Goal: Task Accomplishment & Management: Use online tool/utility

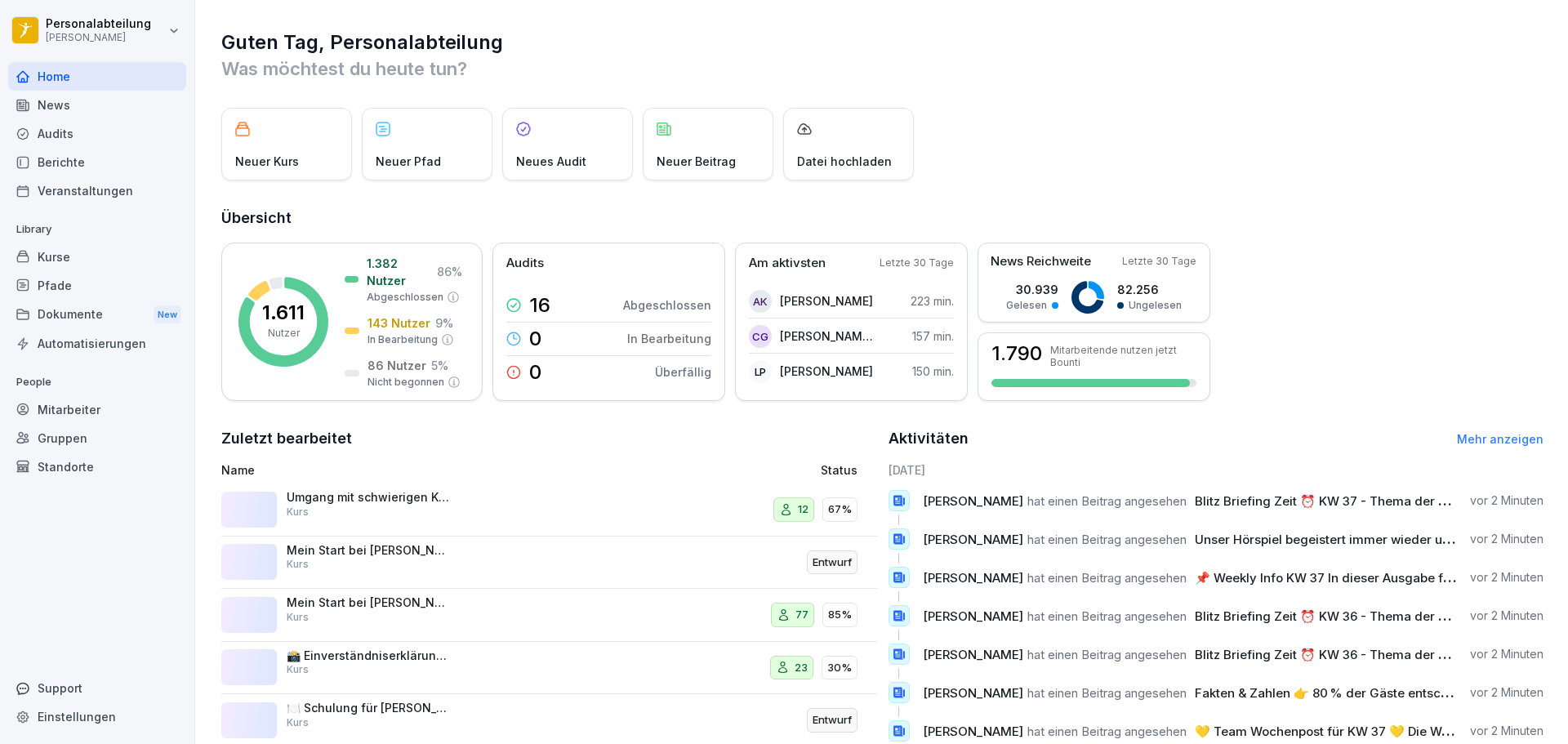
click at [99, 313] on div "Dokumente New" at bounding box center [97, 314] width 178 height 30
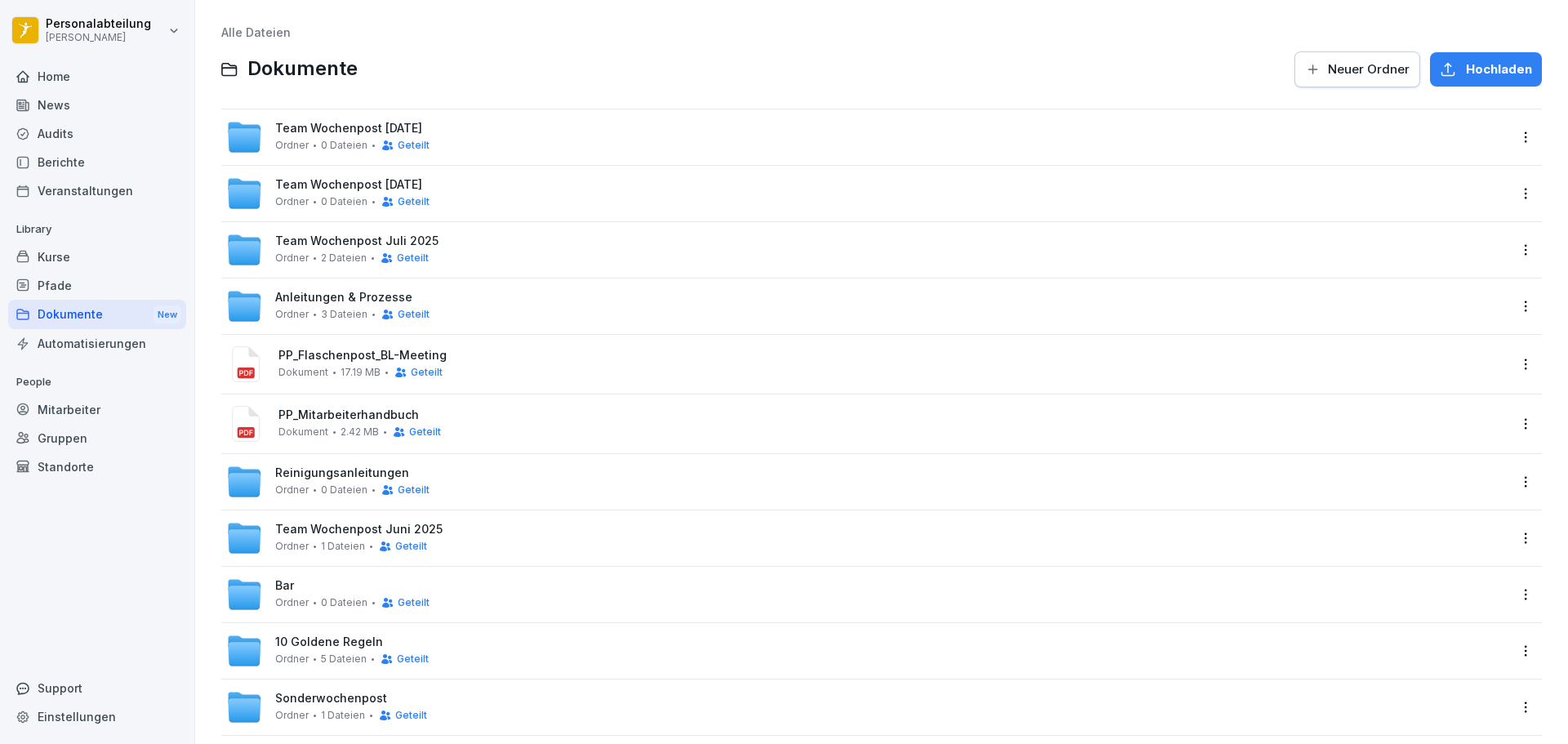
click at [83, 414] on div "Mitarbeiter" at bounding box center [97, 409] width 178 height 28
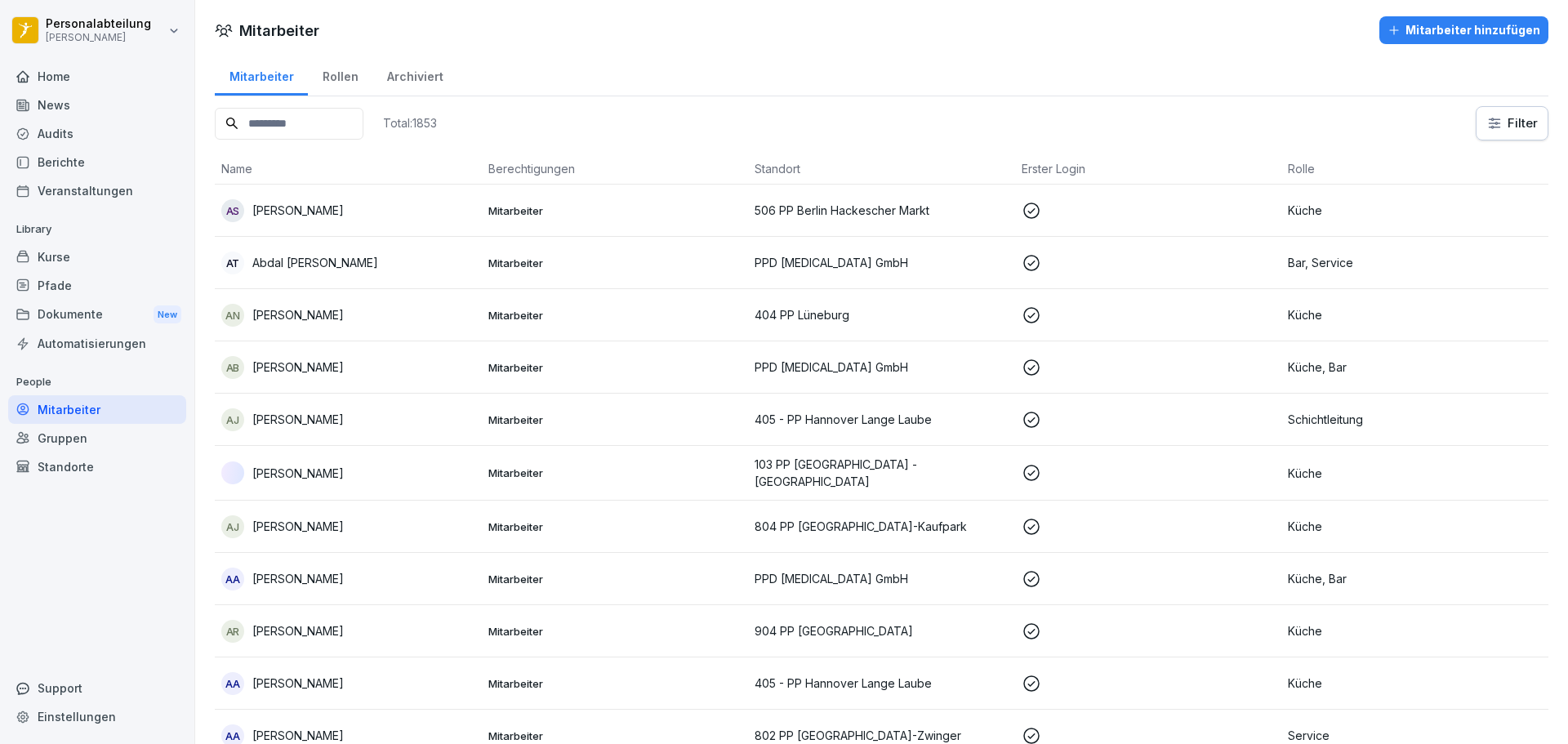
click at [302, 122] on input at bounding box center [289, 124] width 148 height 32
click at [307, 123] on input at bounding box center [289, 124] width 148 height 32
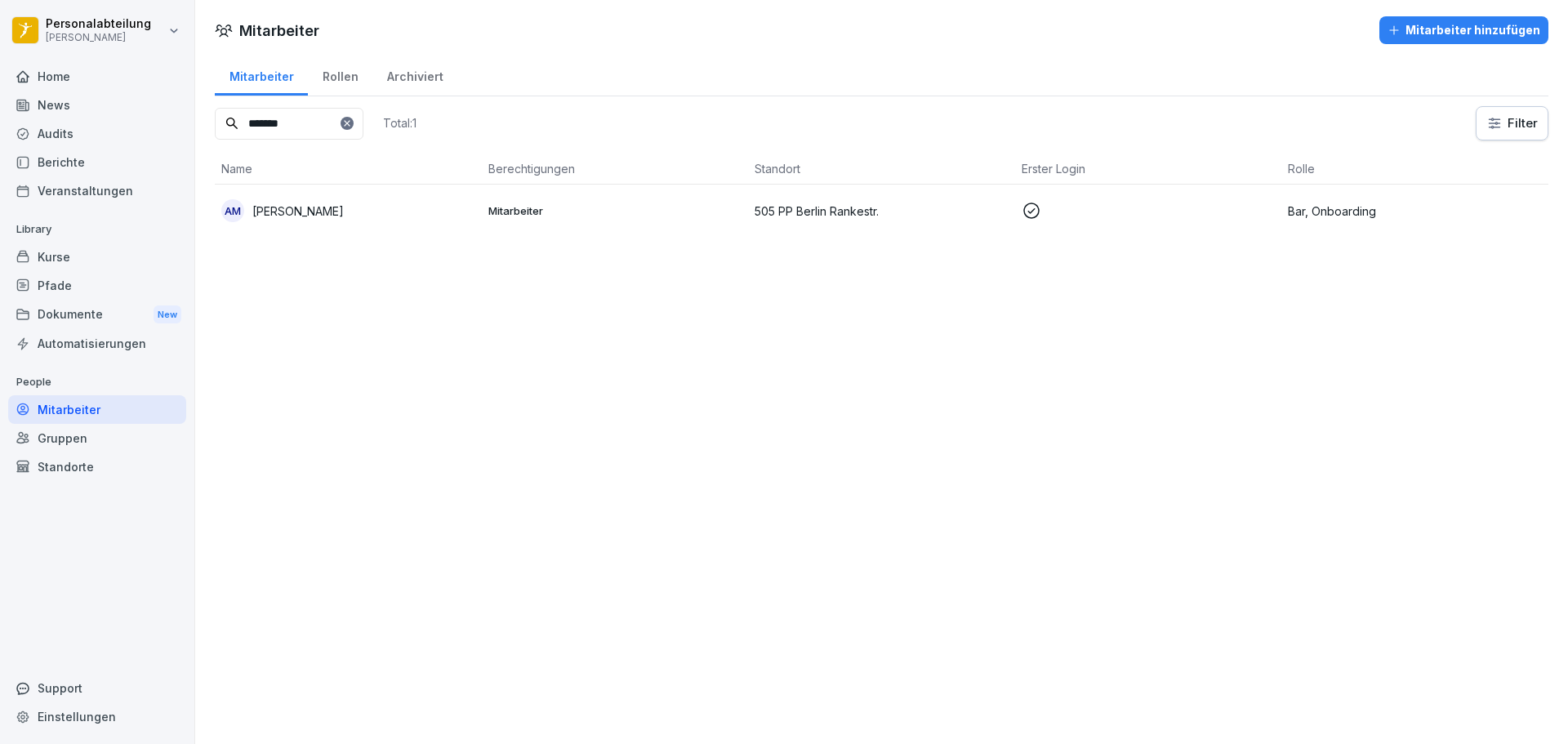
type input "*******"
click at [806, 202] on p "505 PP Berlin Rankestr." at bounding box center [881, 211] width 254 height 17
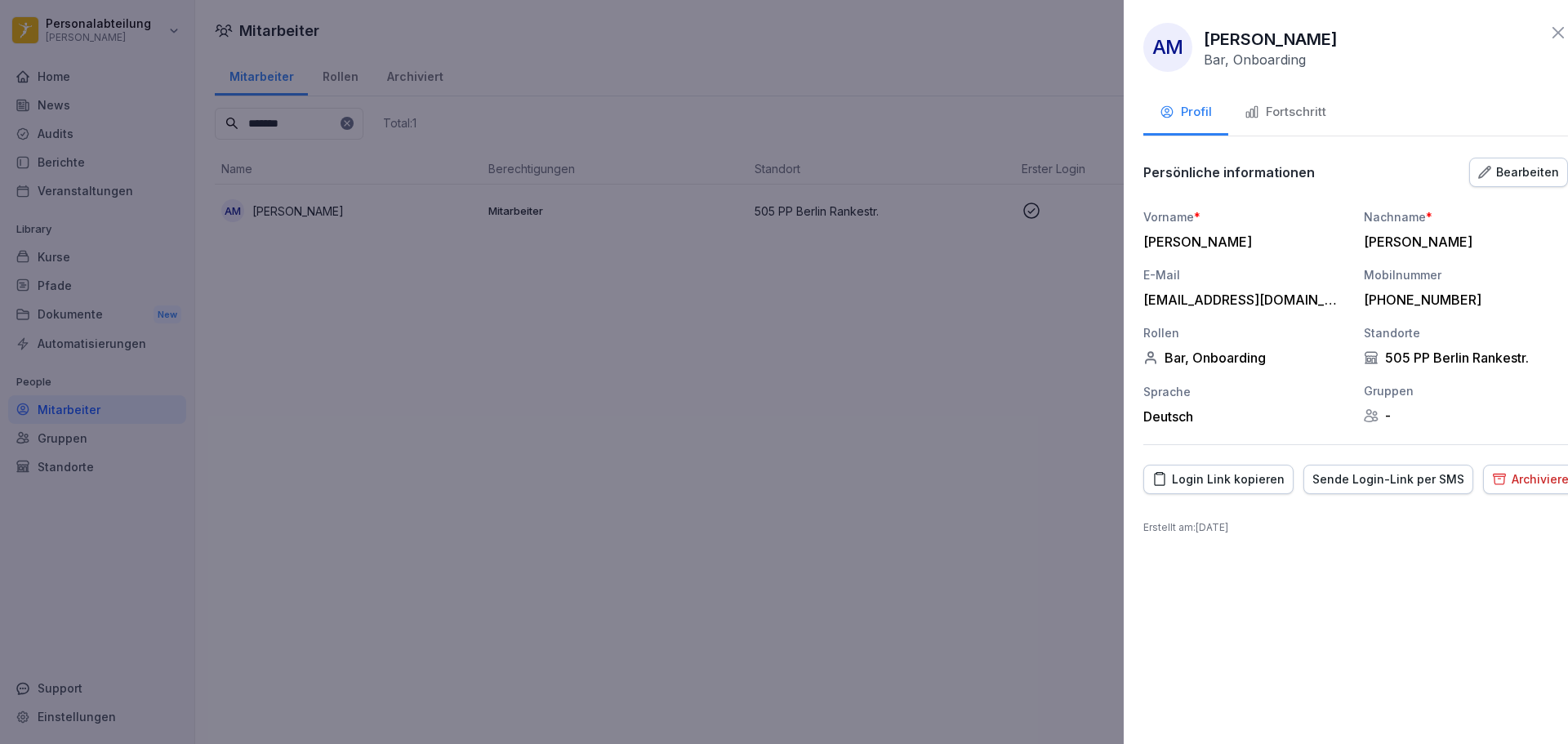
click at [894, 431] on div at bounding box center [784, 372] width 1568 height 744
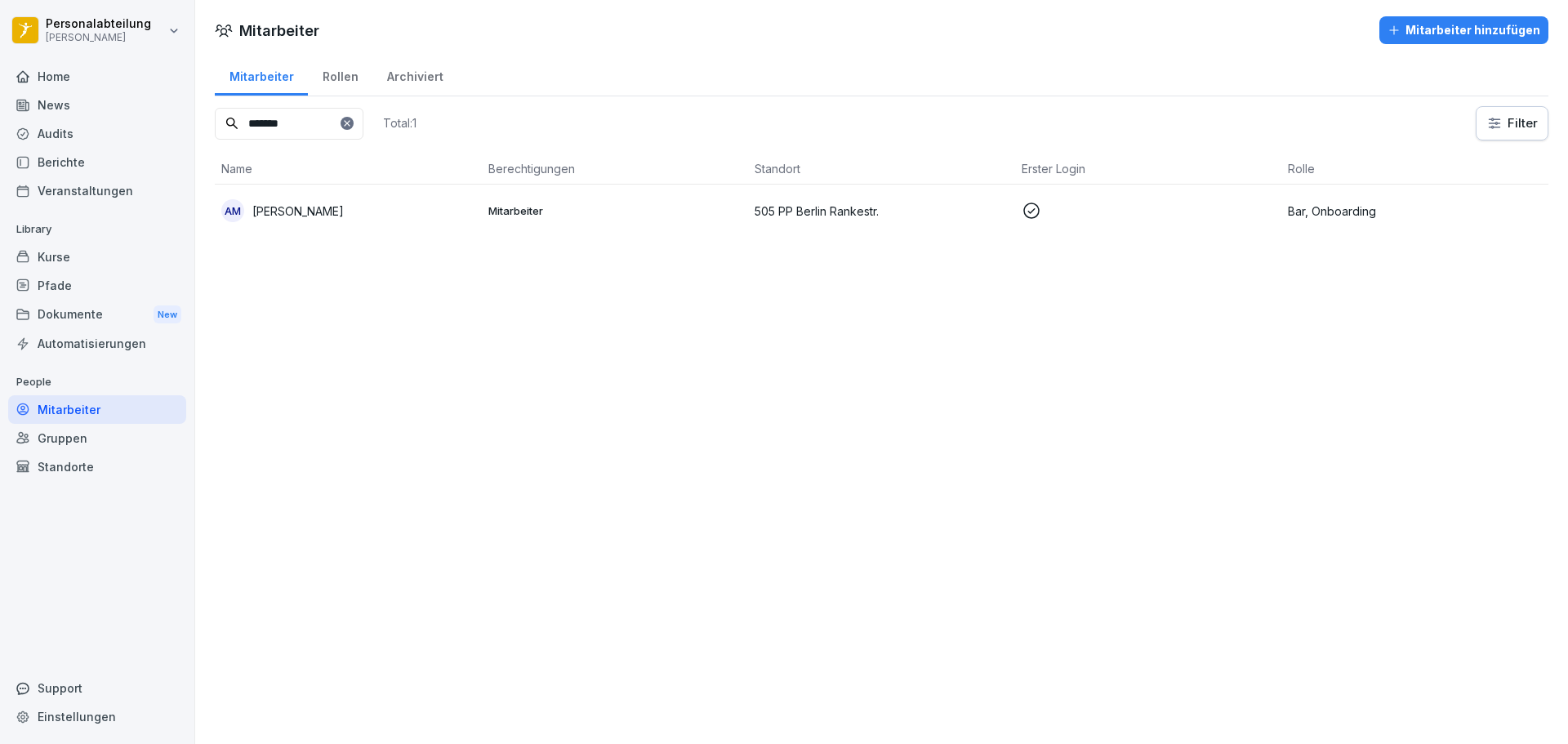
click at [1022, 211] on icon at bounding box center [1030, 210] width 19 height 19
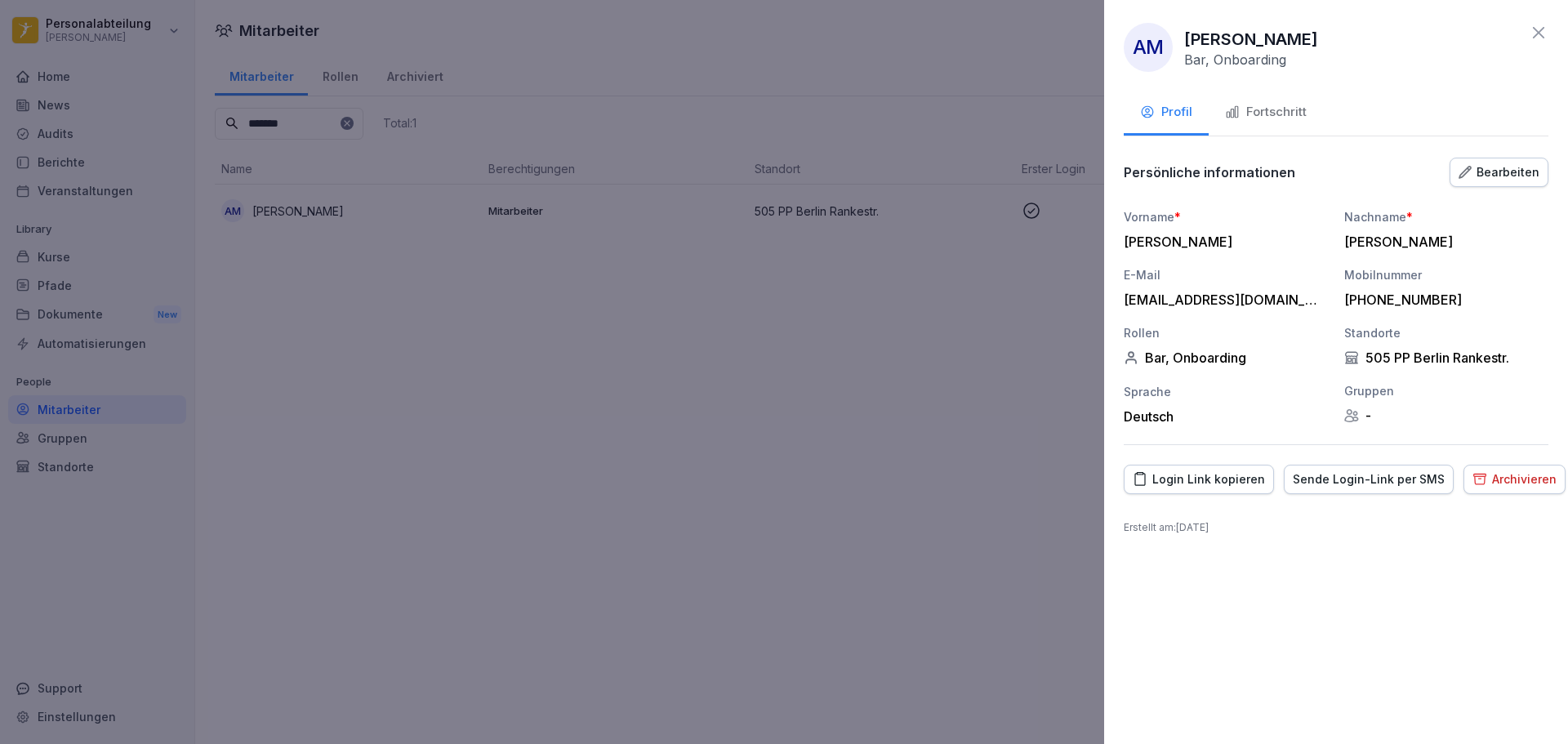
click at [1038, 352] on div at bounding box center [784, 372] width 1568 height 744
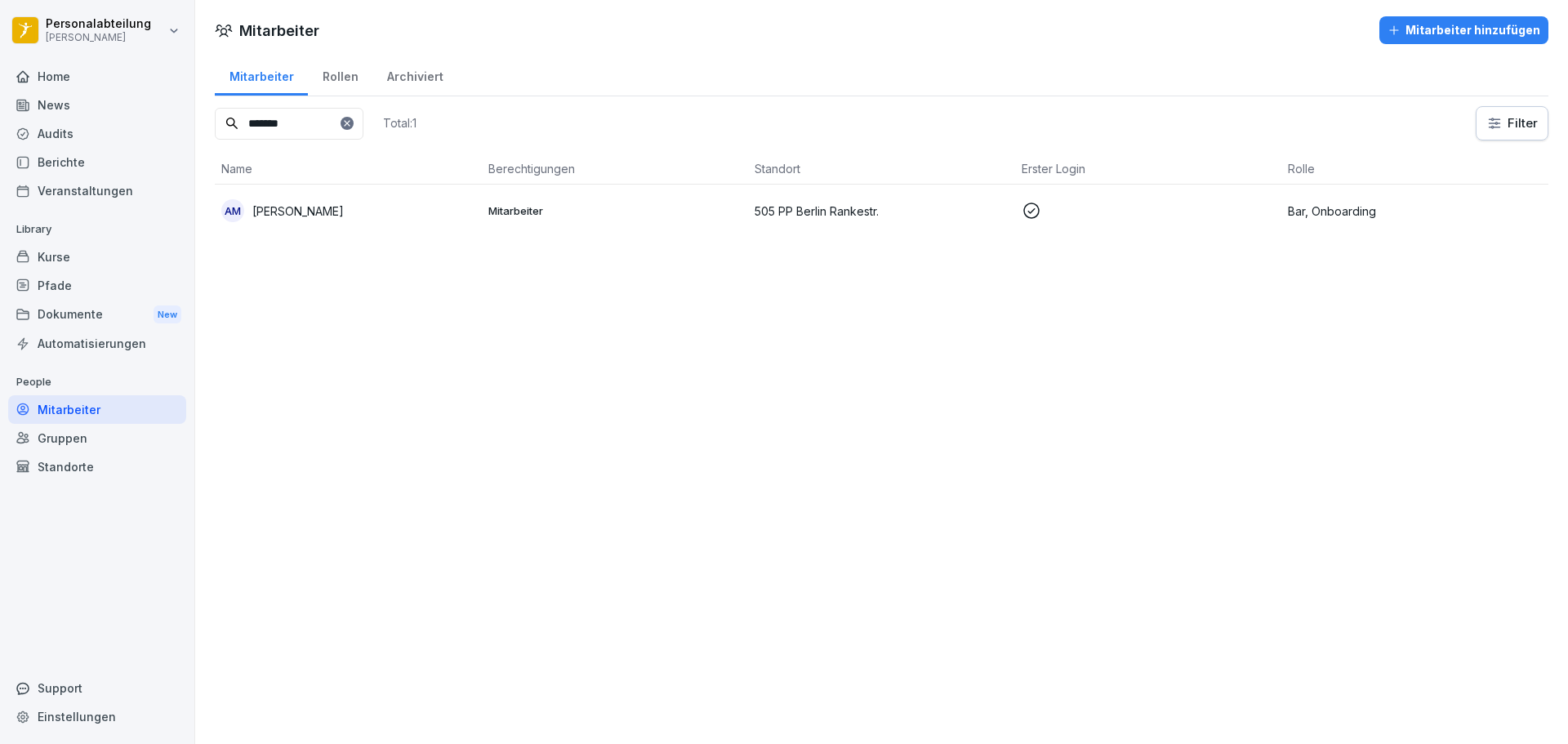
click at [226, 212] on div "AM" at bounding box center [232, 210] width 23 height 23
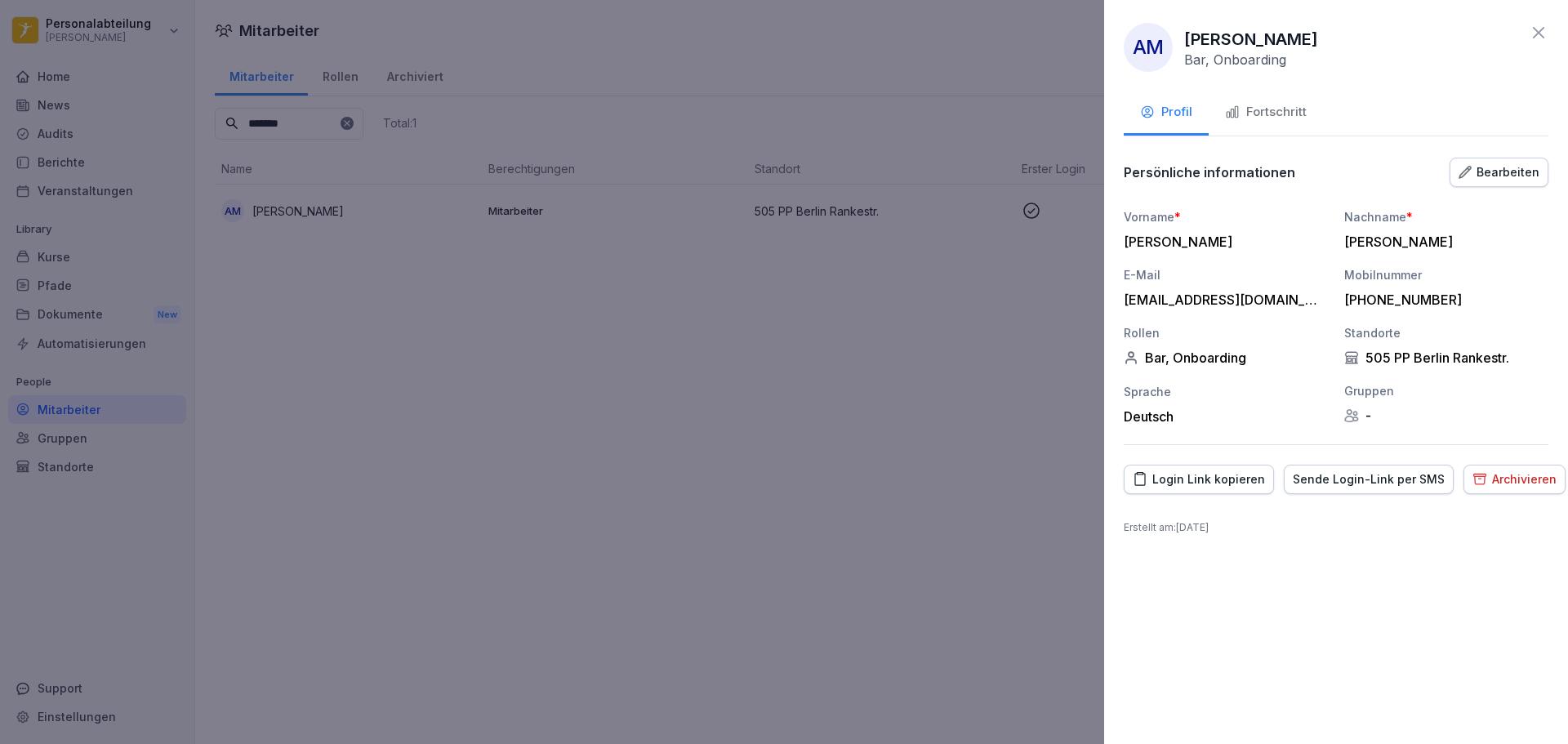
click at [476, 323] on div at bounding box center [784, 372] width 1568 height 744
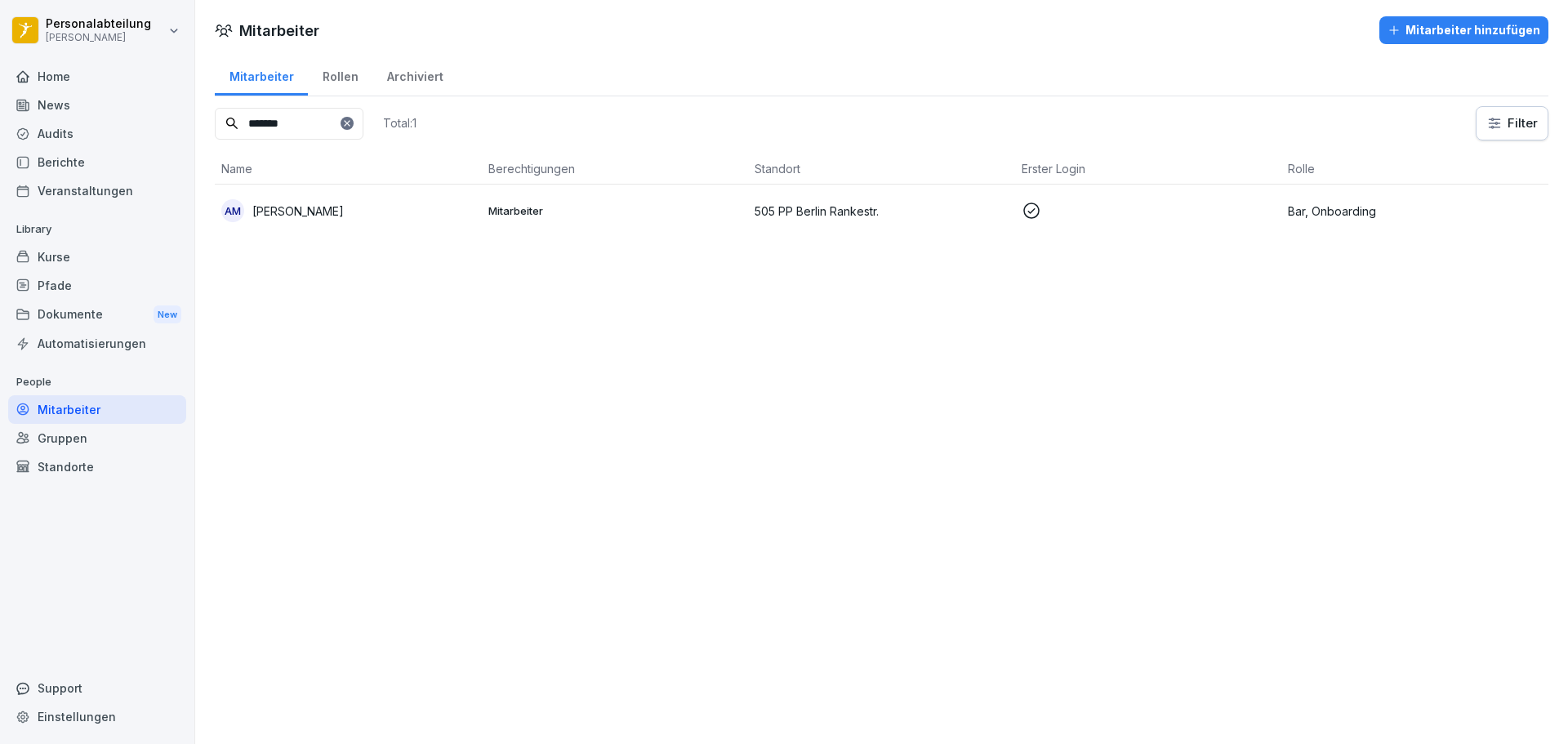
click at [1336, 209] on p "Bar, Onboarding" at bounding box center [1414, 211] width 254 height 17
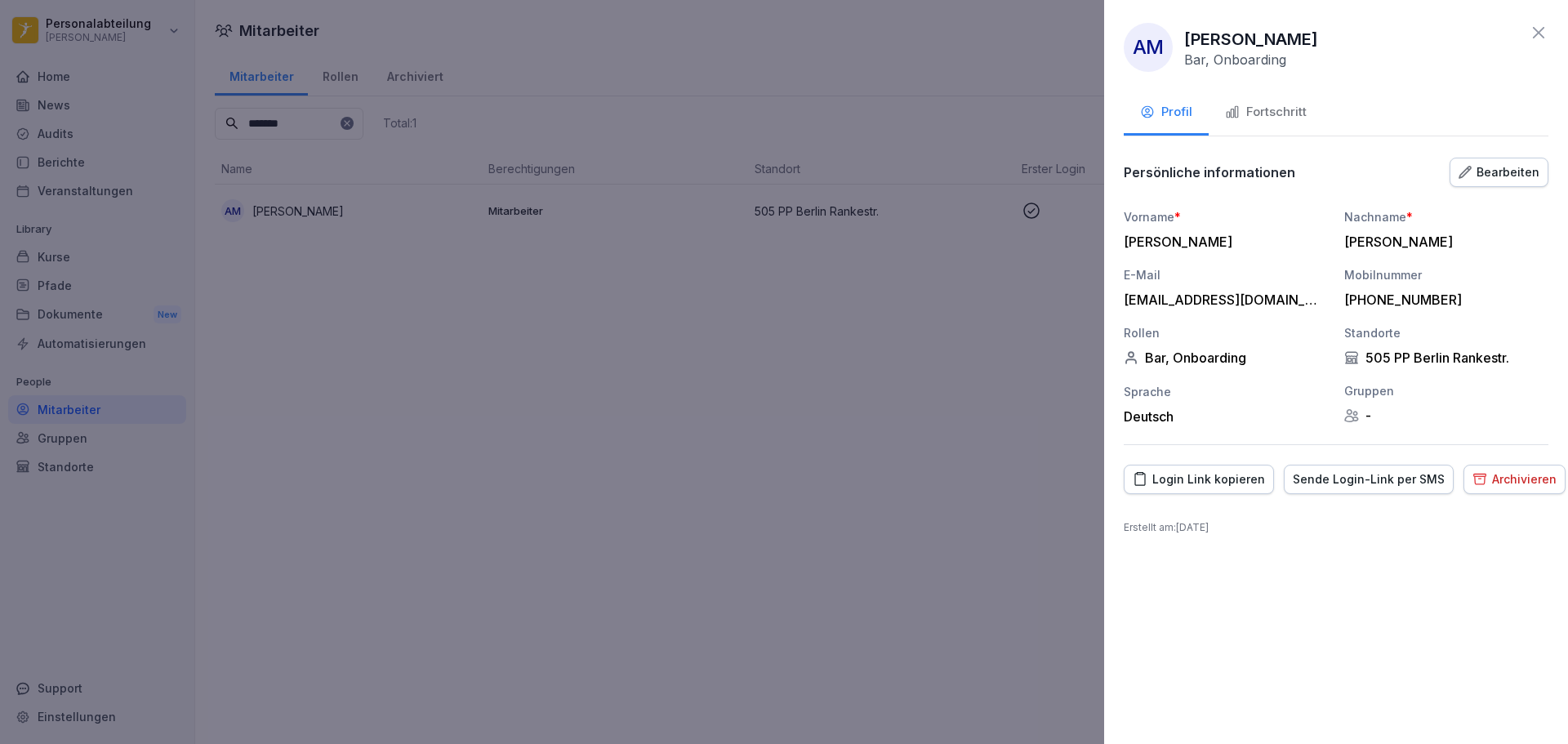
click at [1296, 104] on div "Fortschritt" at bounding box center [1265, 112] width 82 height 18
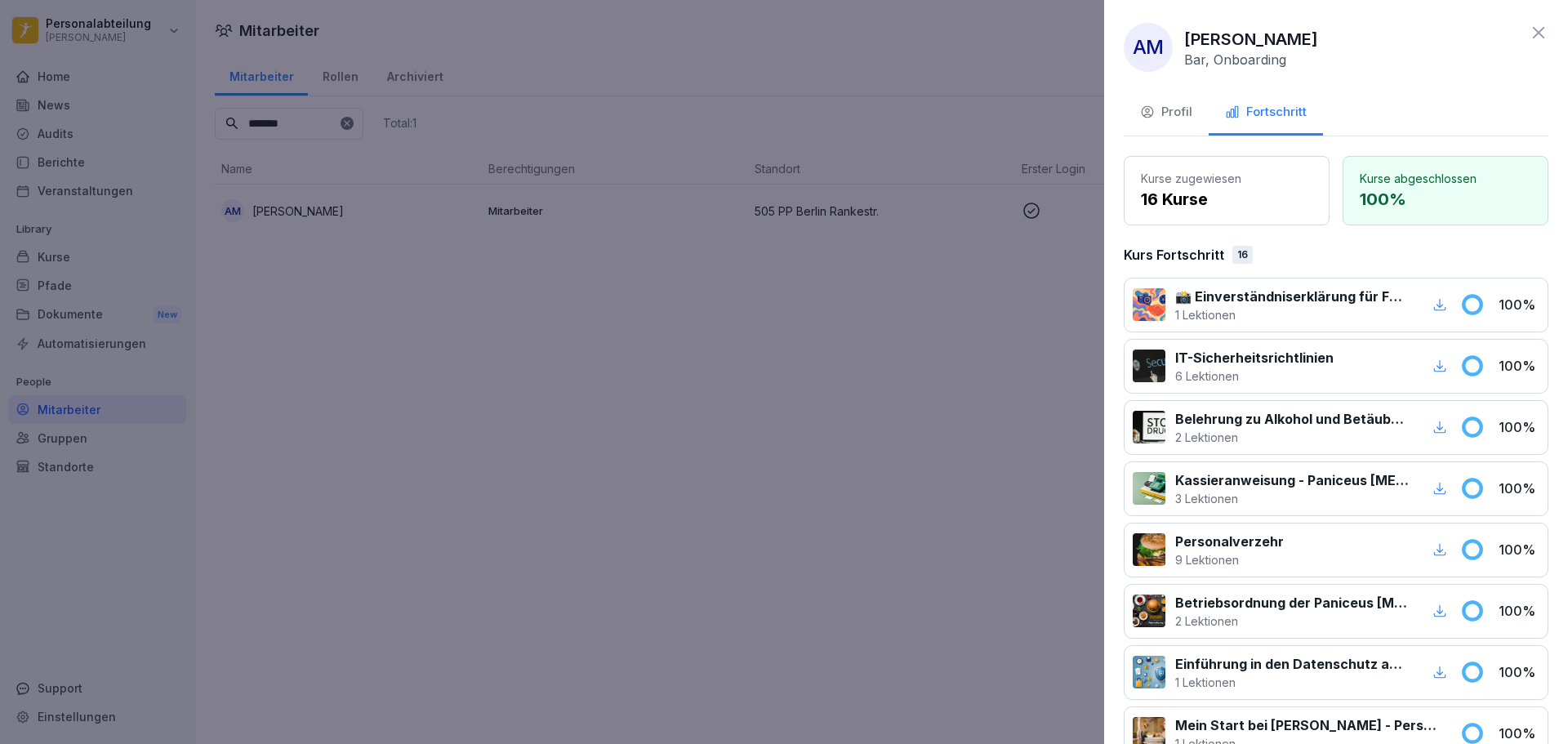
click at [1172, 193] on p "16 Kurse" at bounding box center [1226, 199] width 171 height 25
click at [1162, 97] on button "Profil" at bounding box center [1166, 114] width 85 height 44
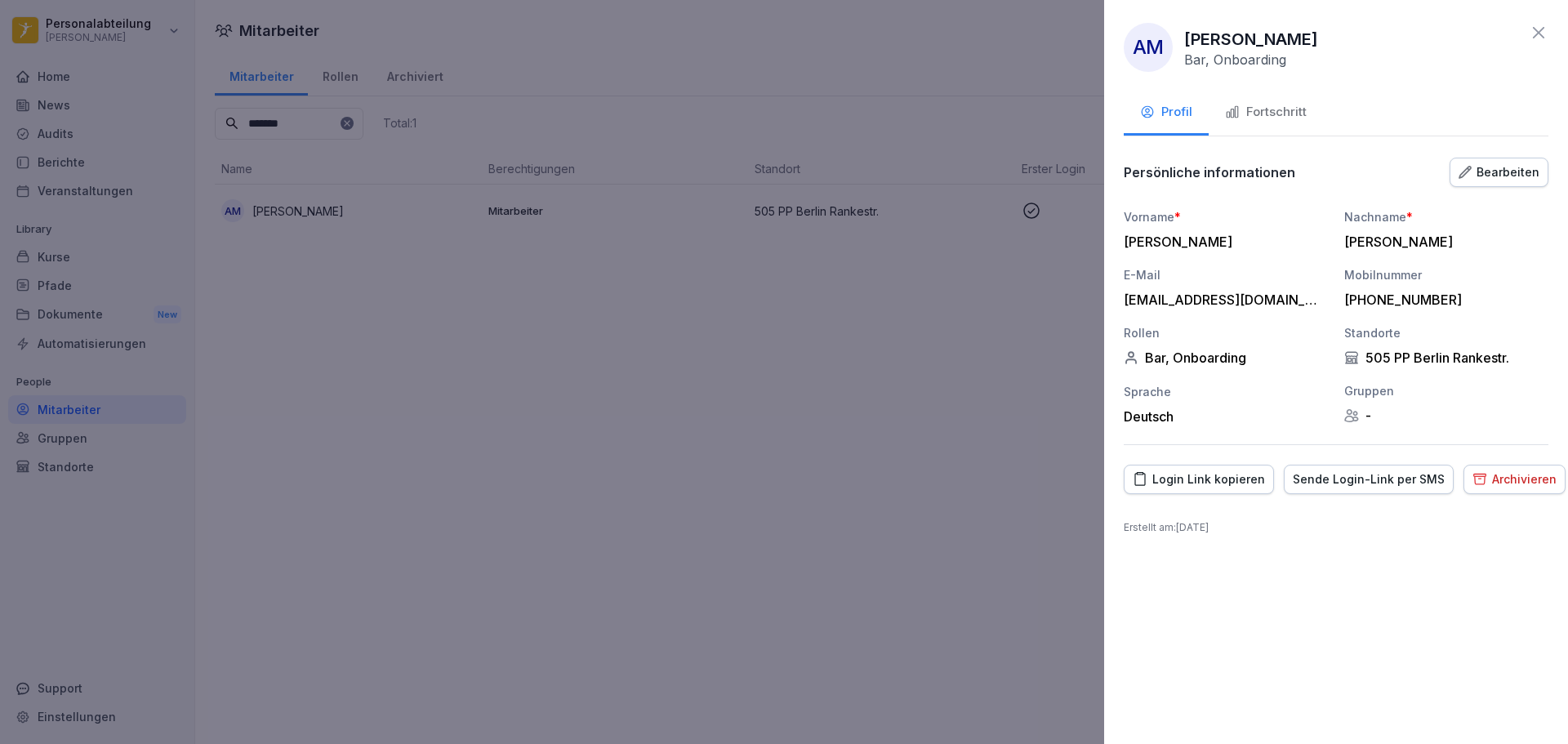
click at [775, 382] on div at bounding box center [784, 372] width 1568 height 744
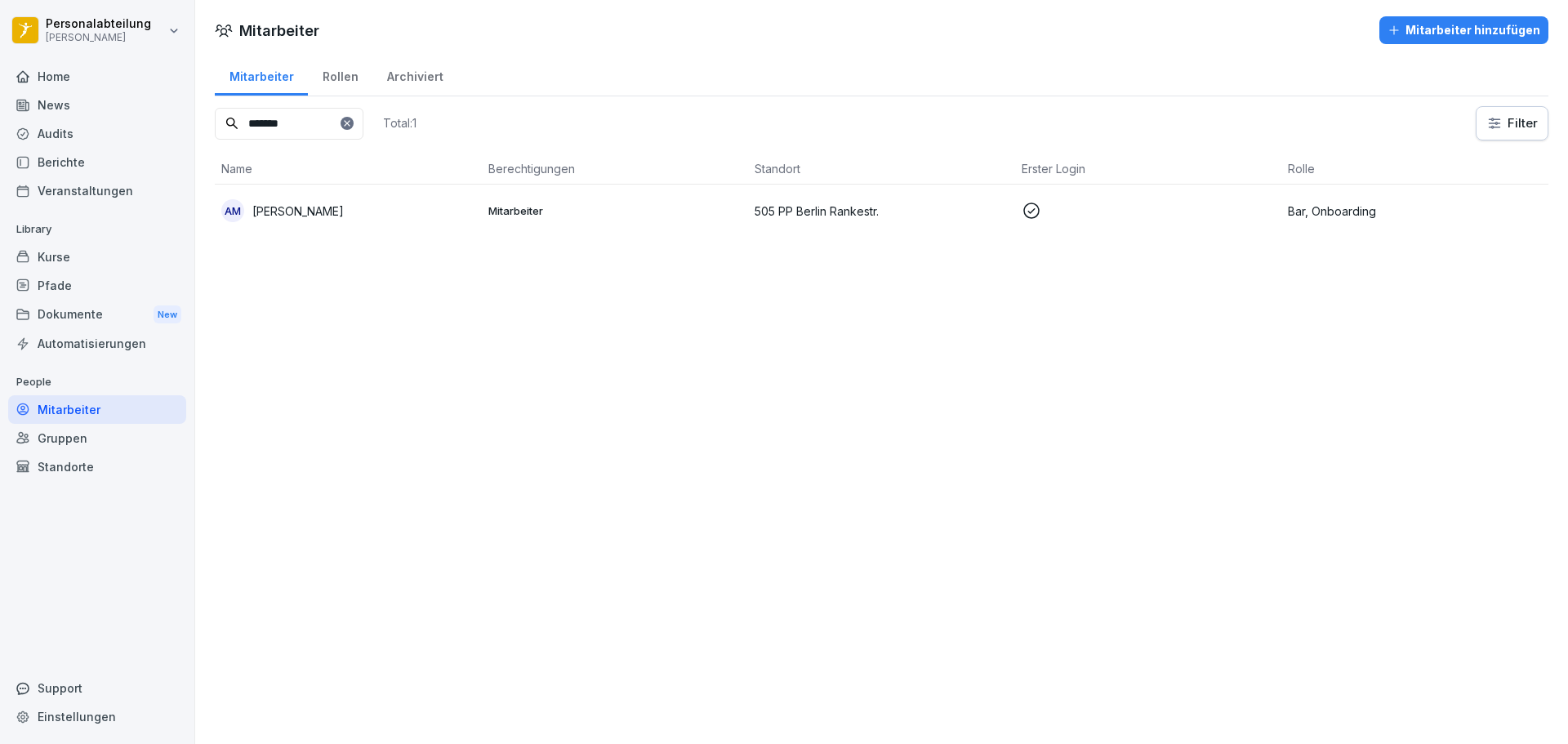
click at [79, 311] on div "Dokumente New" at bounding box center [97, 314] width 178 height 30
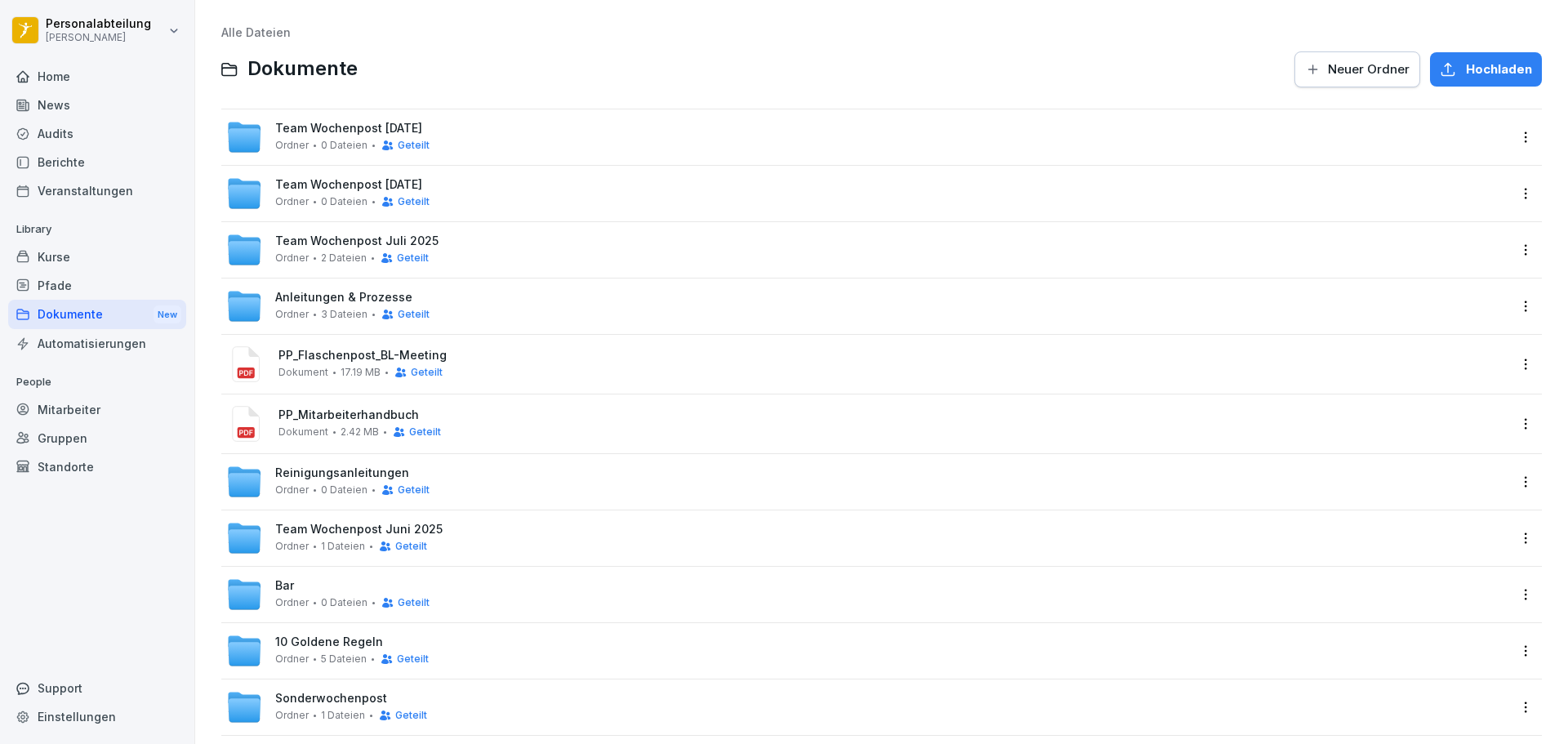
click at [60, 283] on div "Pfade" at bounding box center [97, 285] width 178 height 28
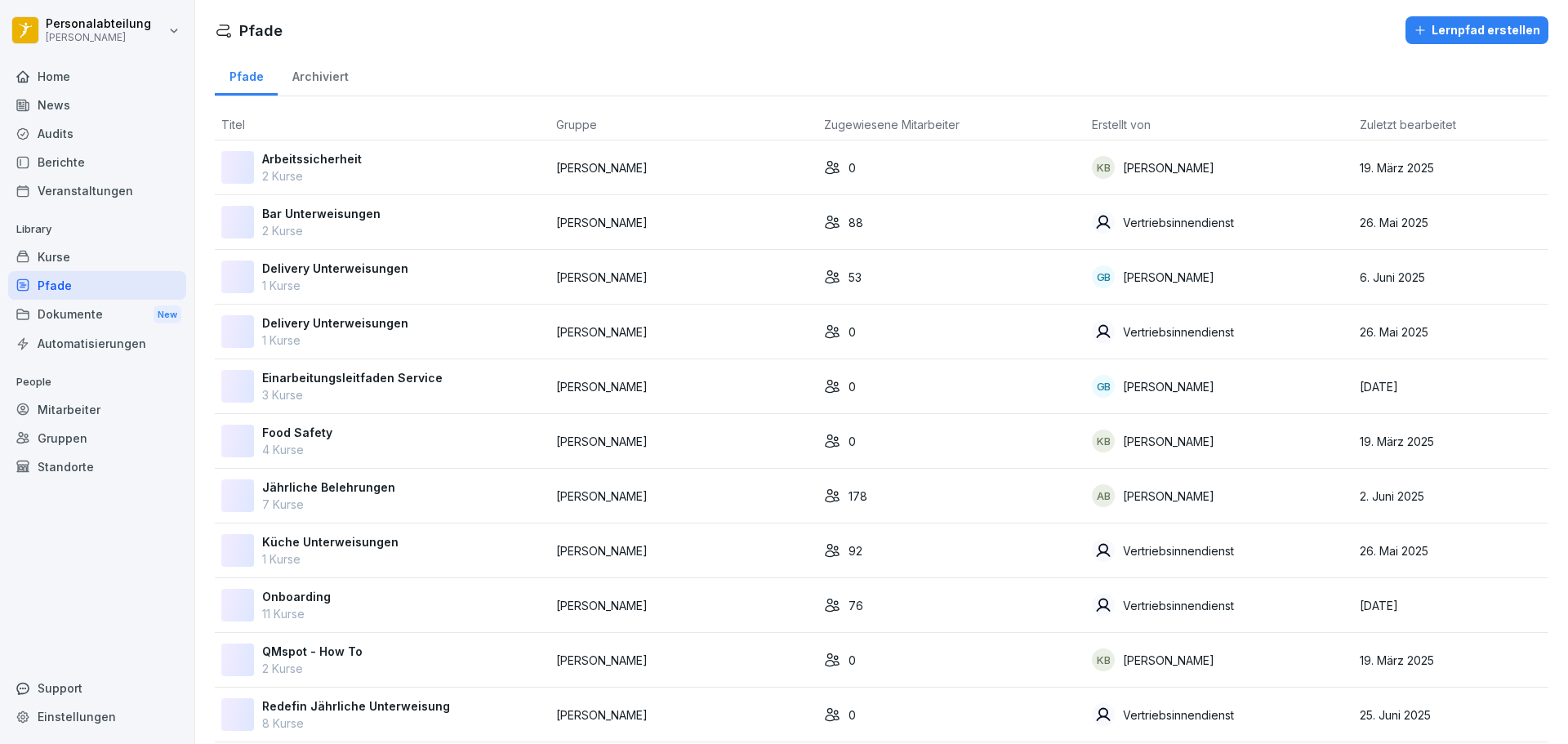
click at [336, 73] on div "Archiviert" at bounding box center [320, 74] width 85 height 41
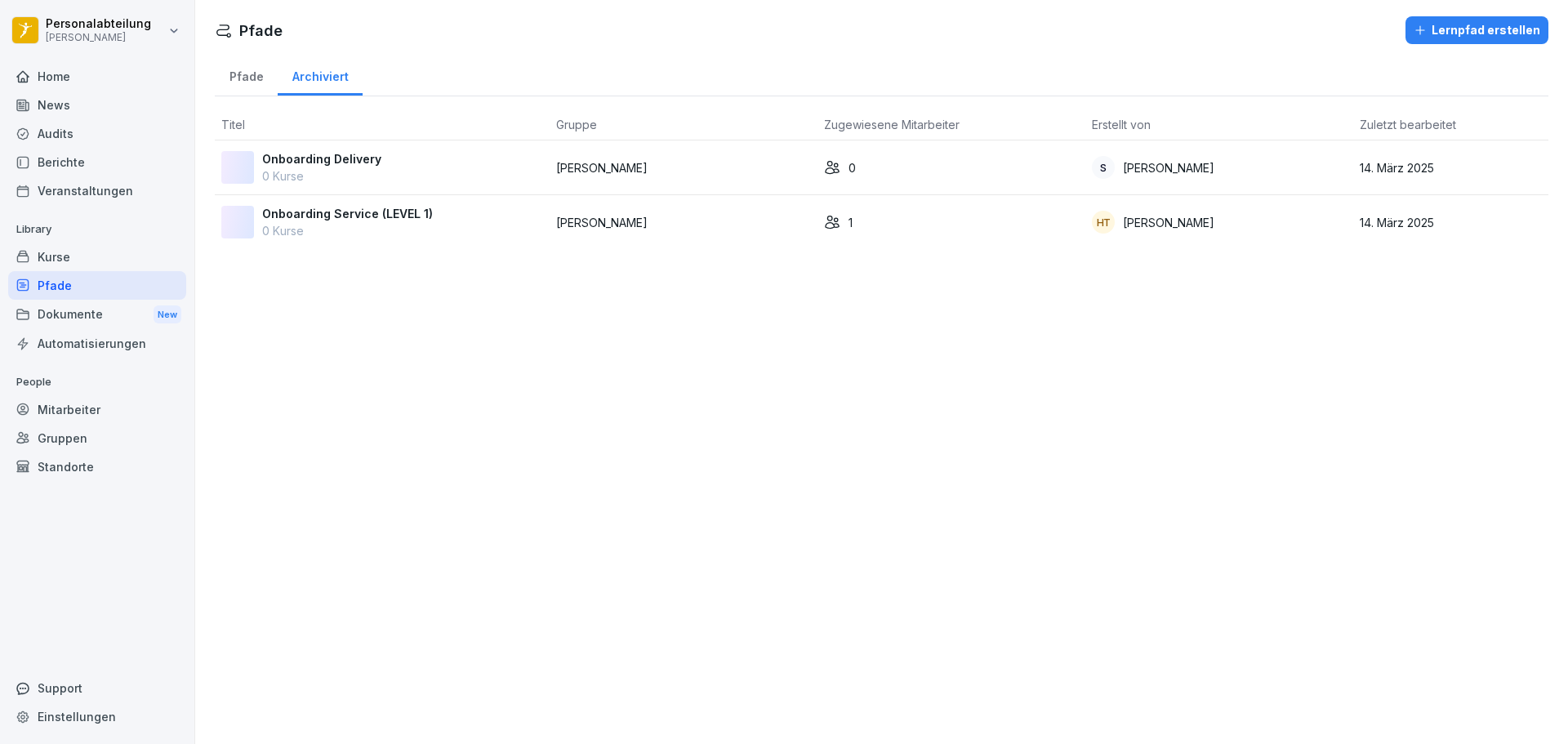
click at [249, 74] on div "Pfade" at bounding box center [246, 74] width 63 height 41
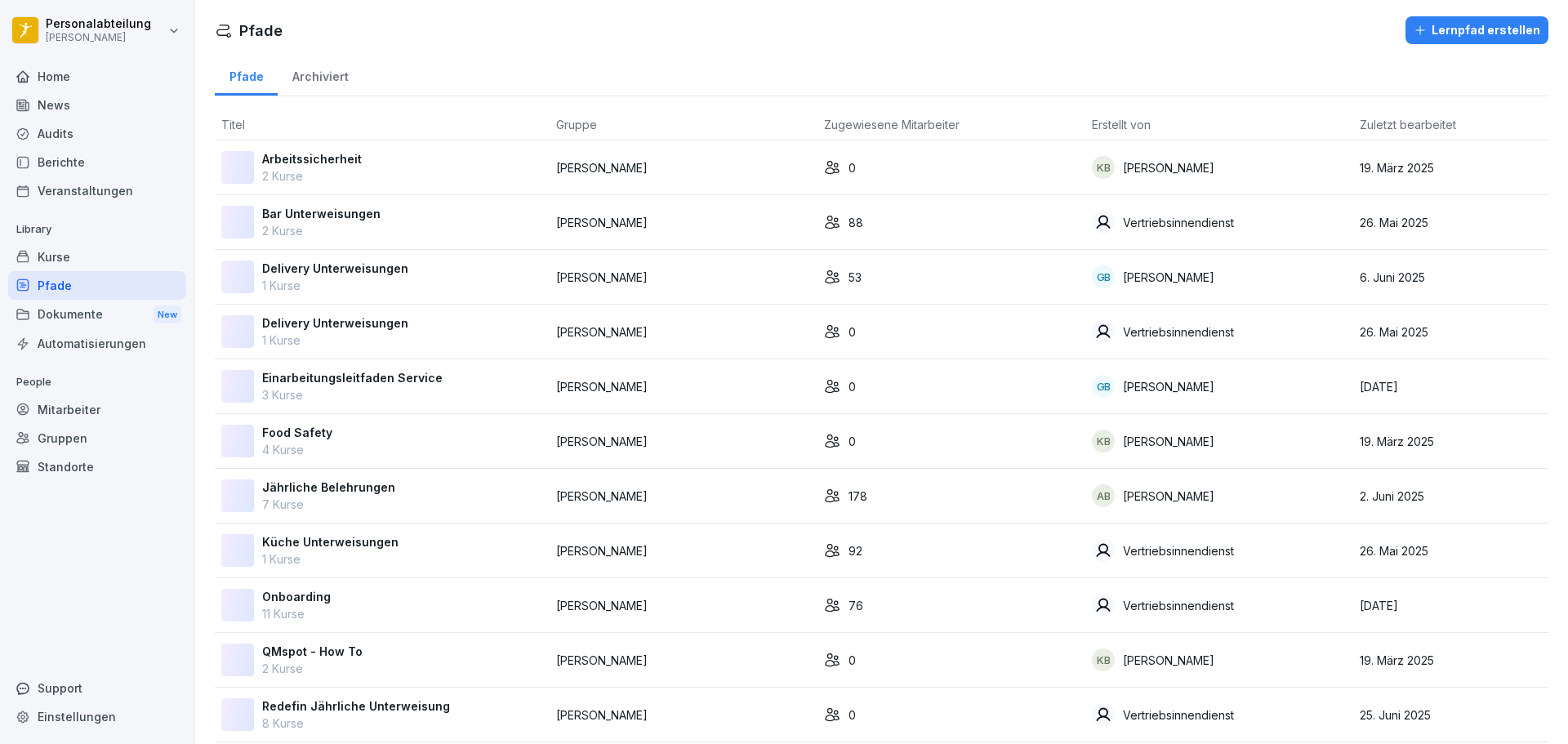
click at [105, 415] on div "Mitarbeiter" at bounding box center [97, 409] width 178 height 28
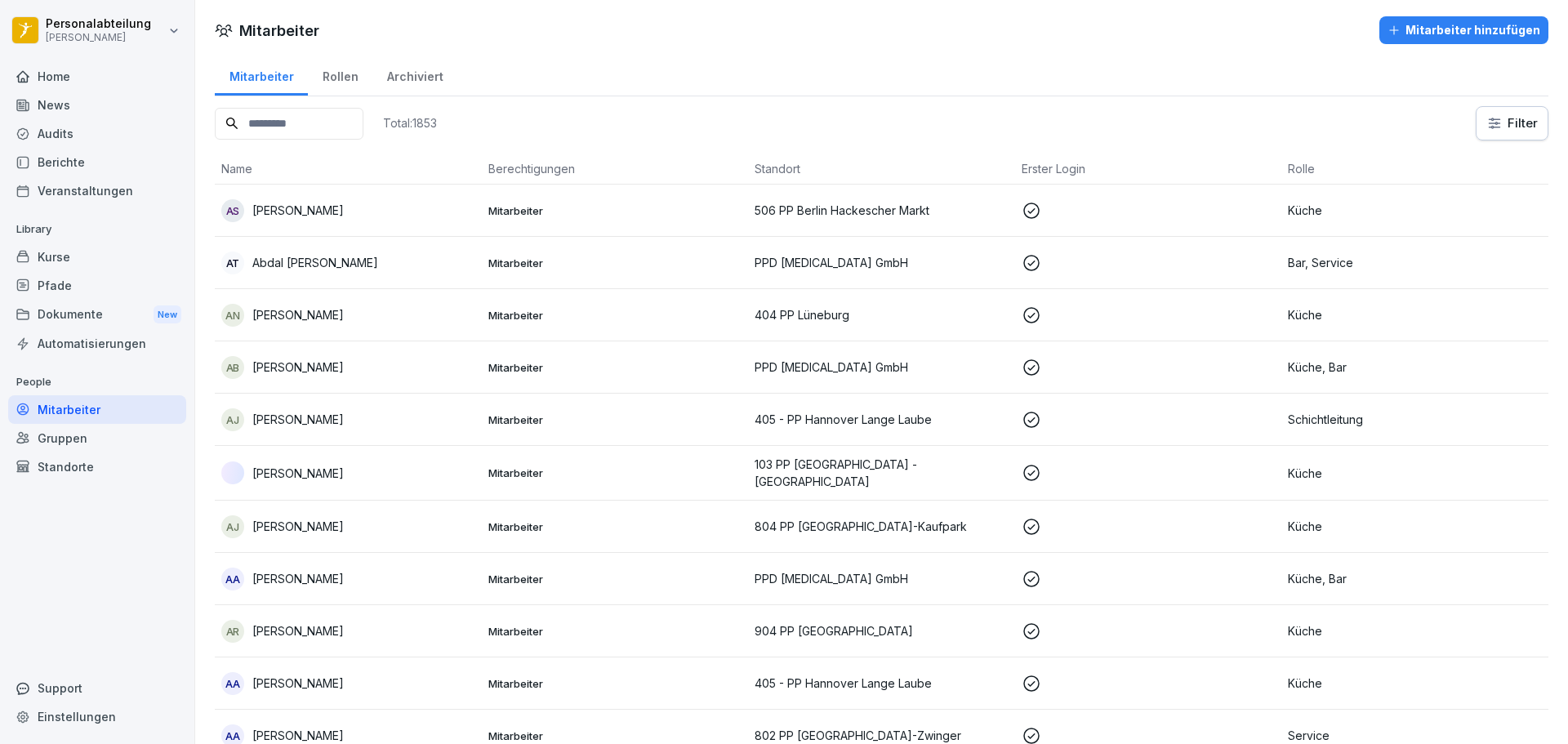
click at [333, 81] on div "Rollen" at bounding box center [340, 74] width 64 height 41
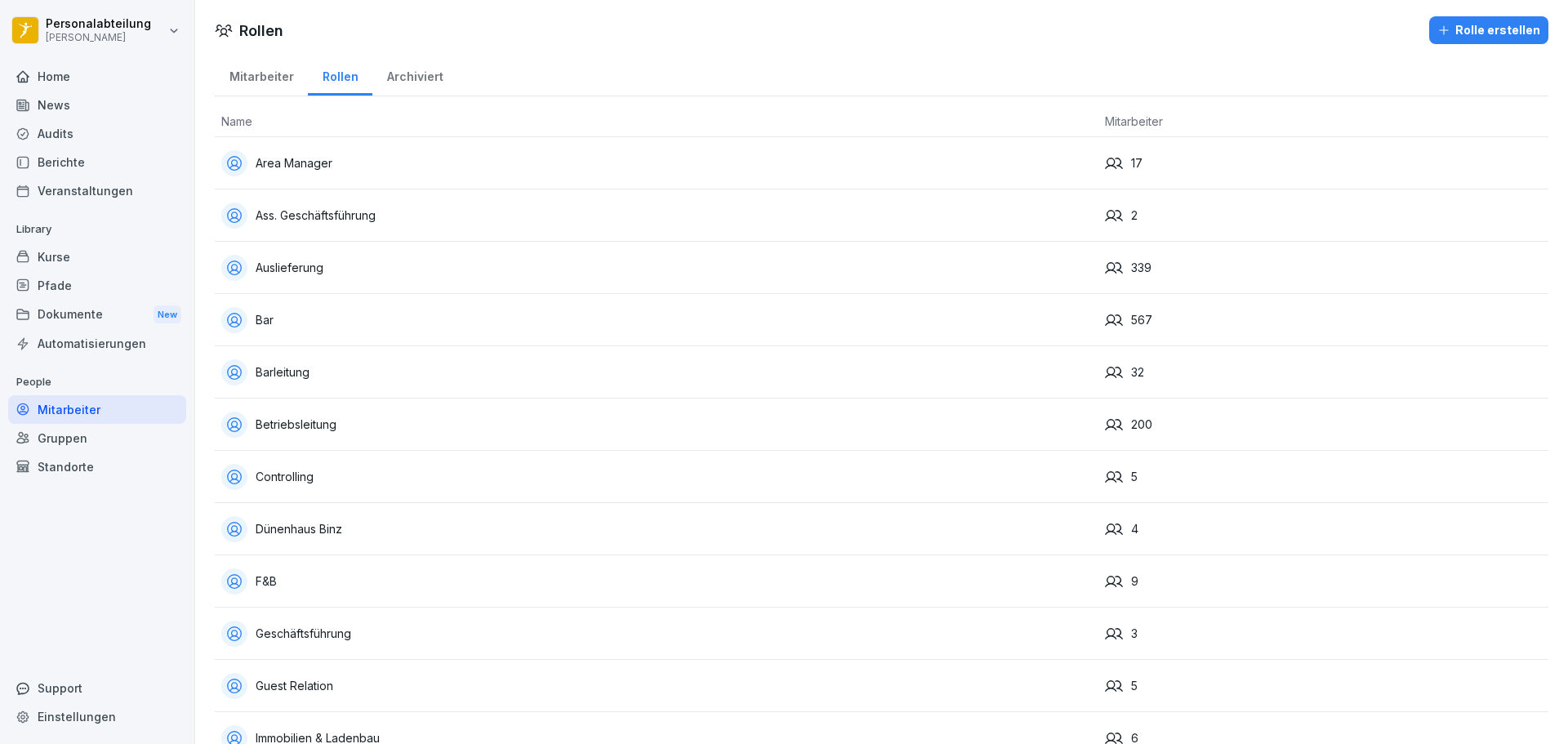
click at [264, 80] on div "Mitarbeiter" at bounding box center [261, 74] width 93 height 41
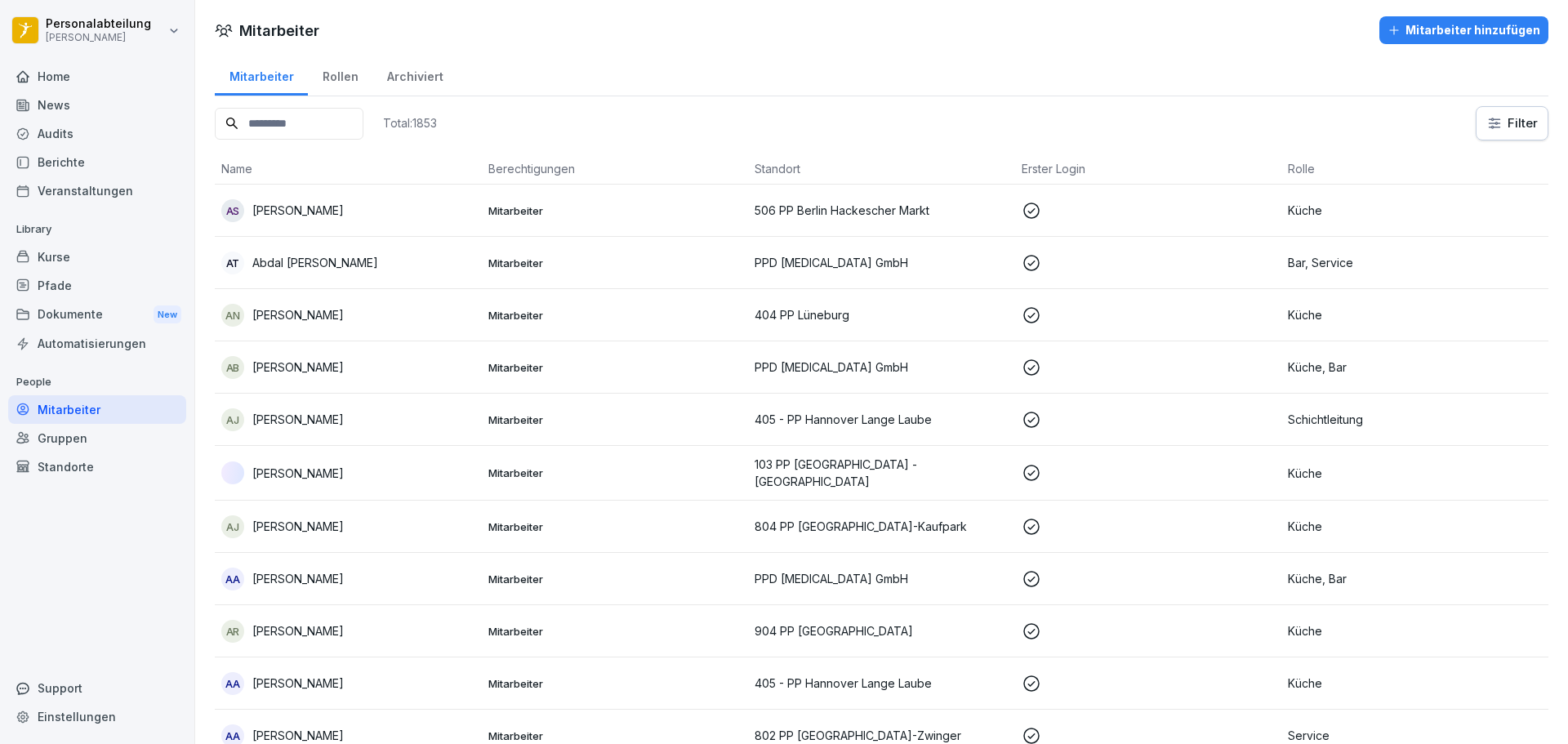
click at [63, 314] on div "Dokumente New" at bounding box center [97, 314] width 178 height 30
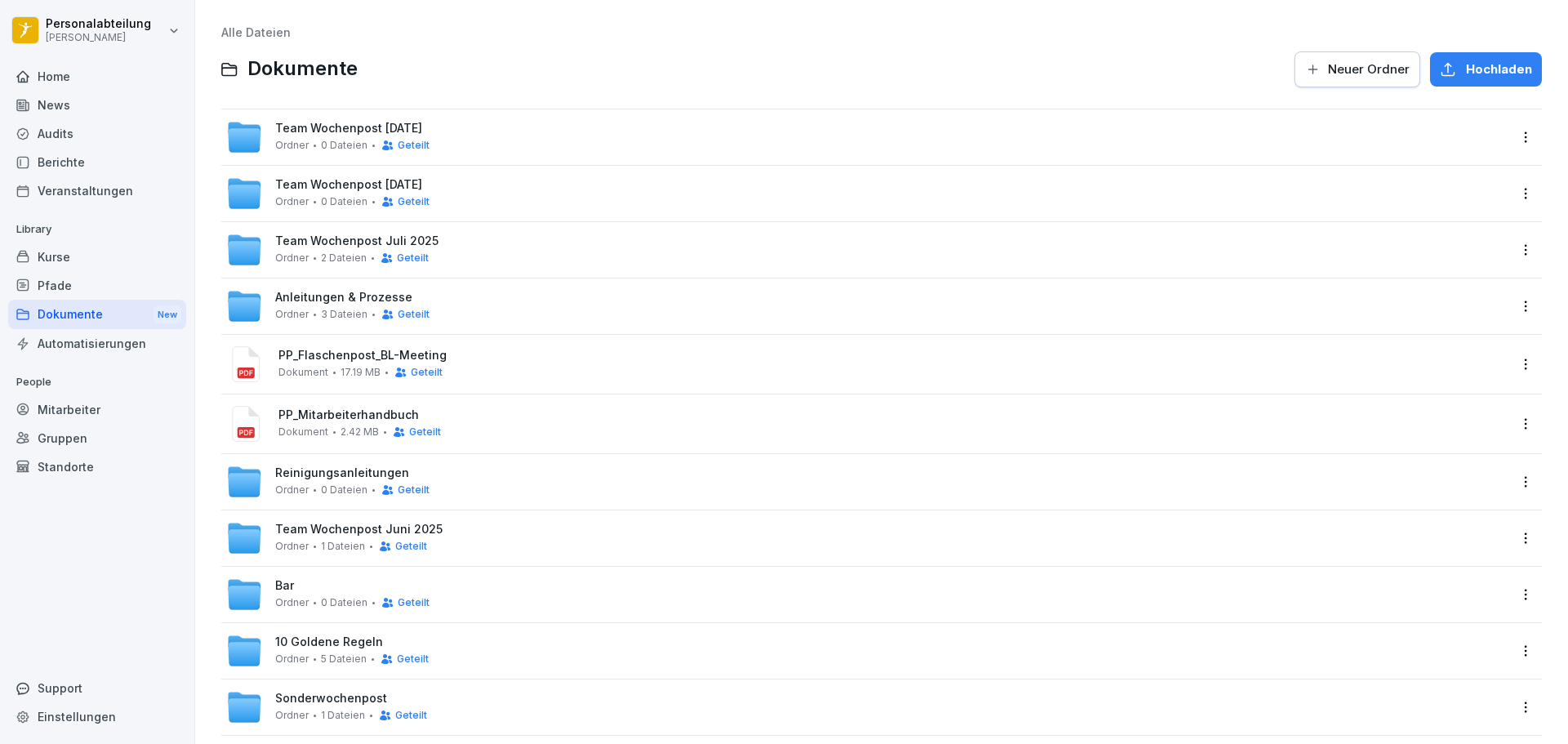
click at [100, 279] on div "Pfade" at bounding box center [97, 285] width 178 height 28
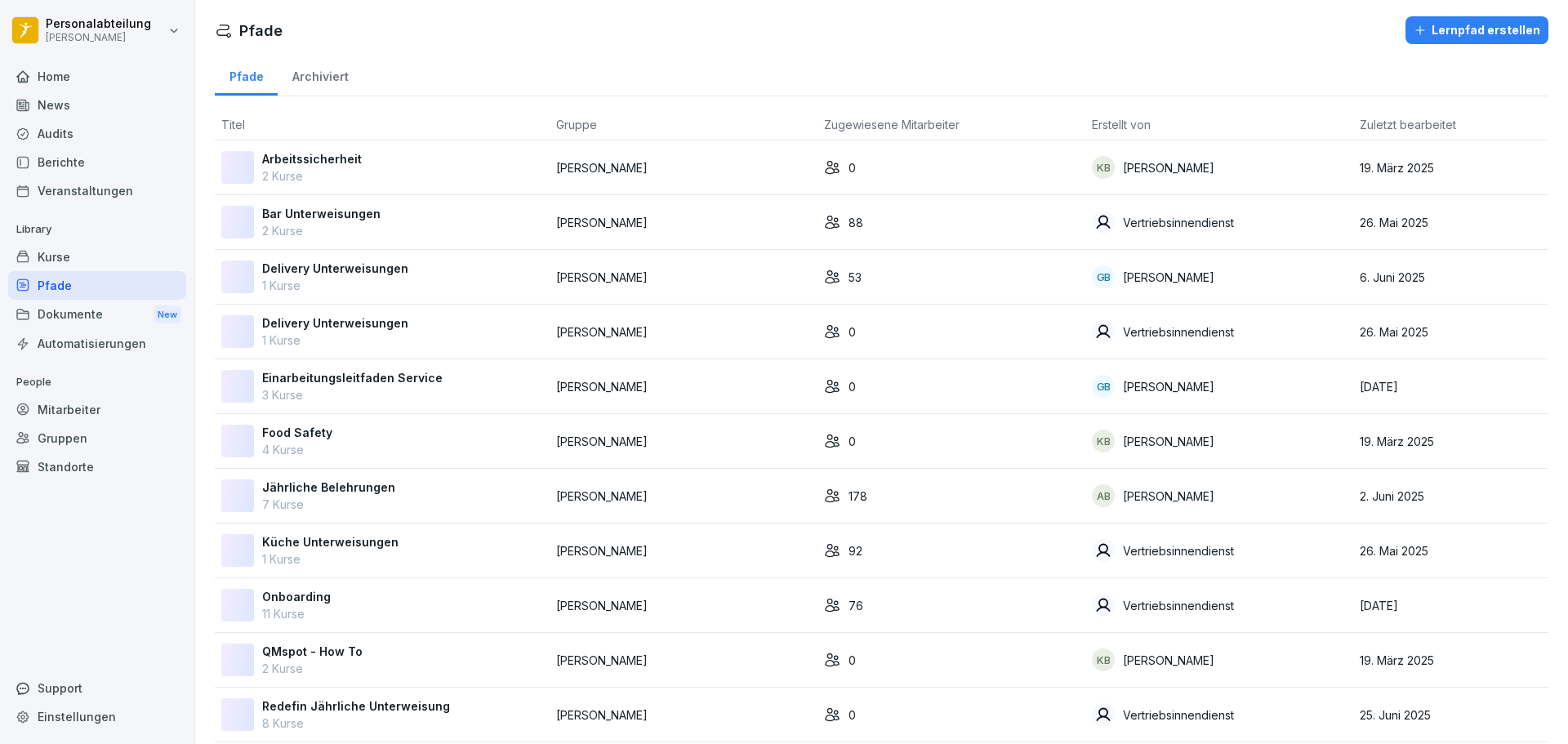
click at [61, 255] on div "Kurse" at bounding box center [97, 257] width 178 height 28
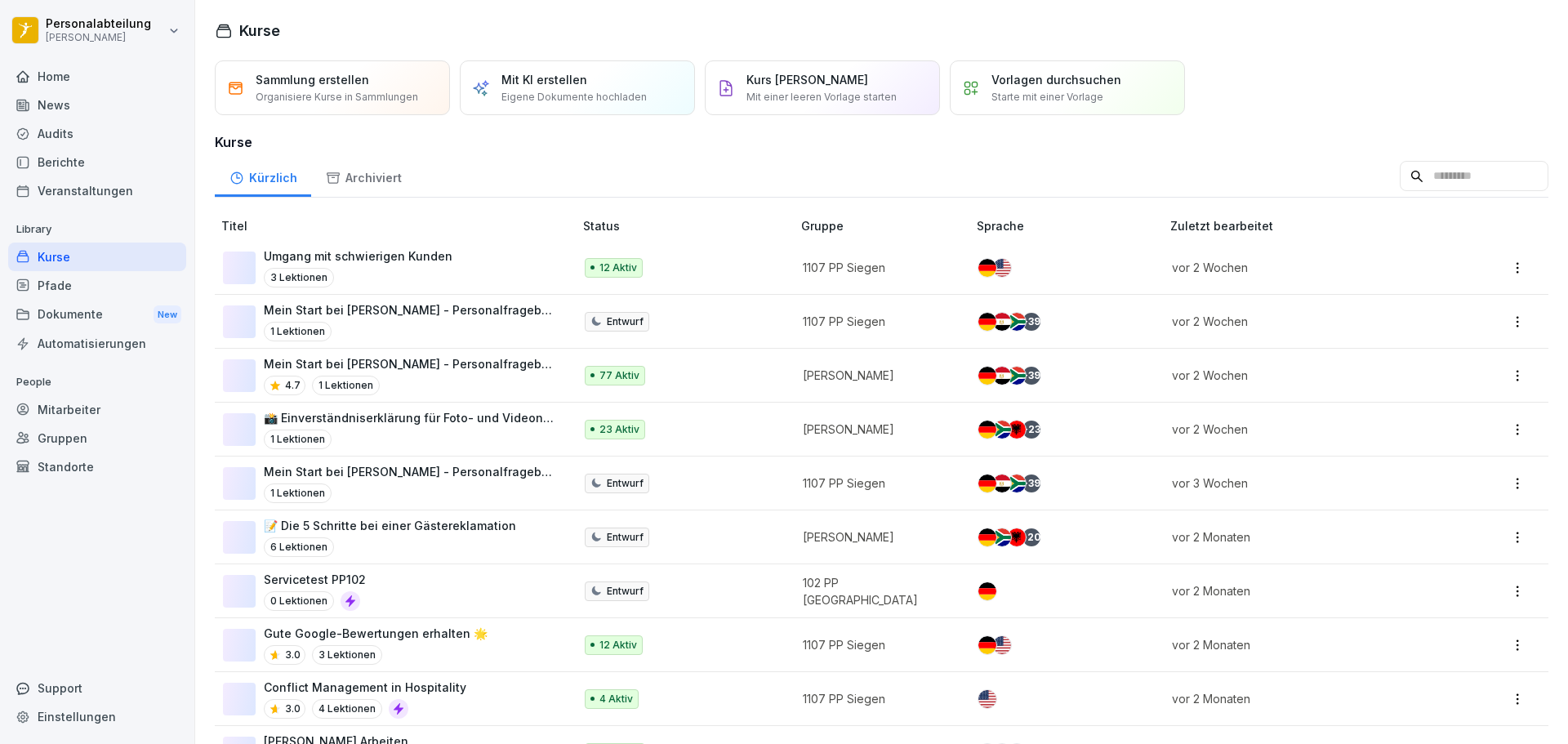
click at [1457, 176] on input at bounding box center [1474, 177] width 148 height 31
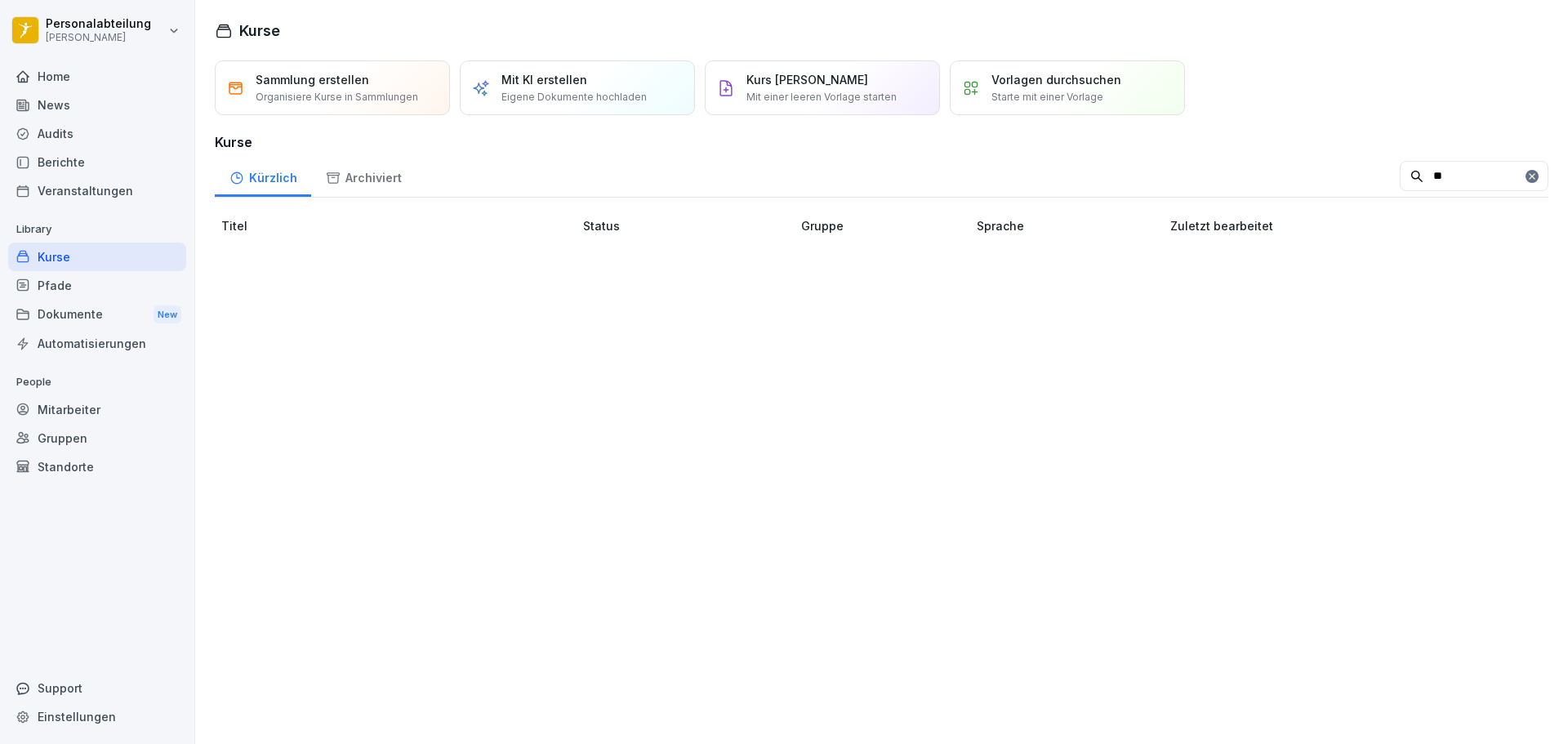
type input "*"
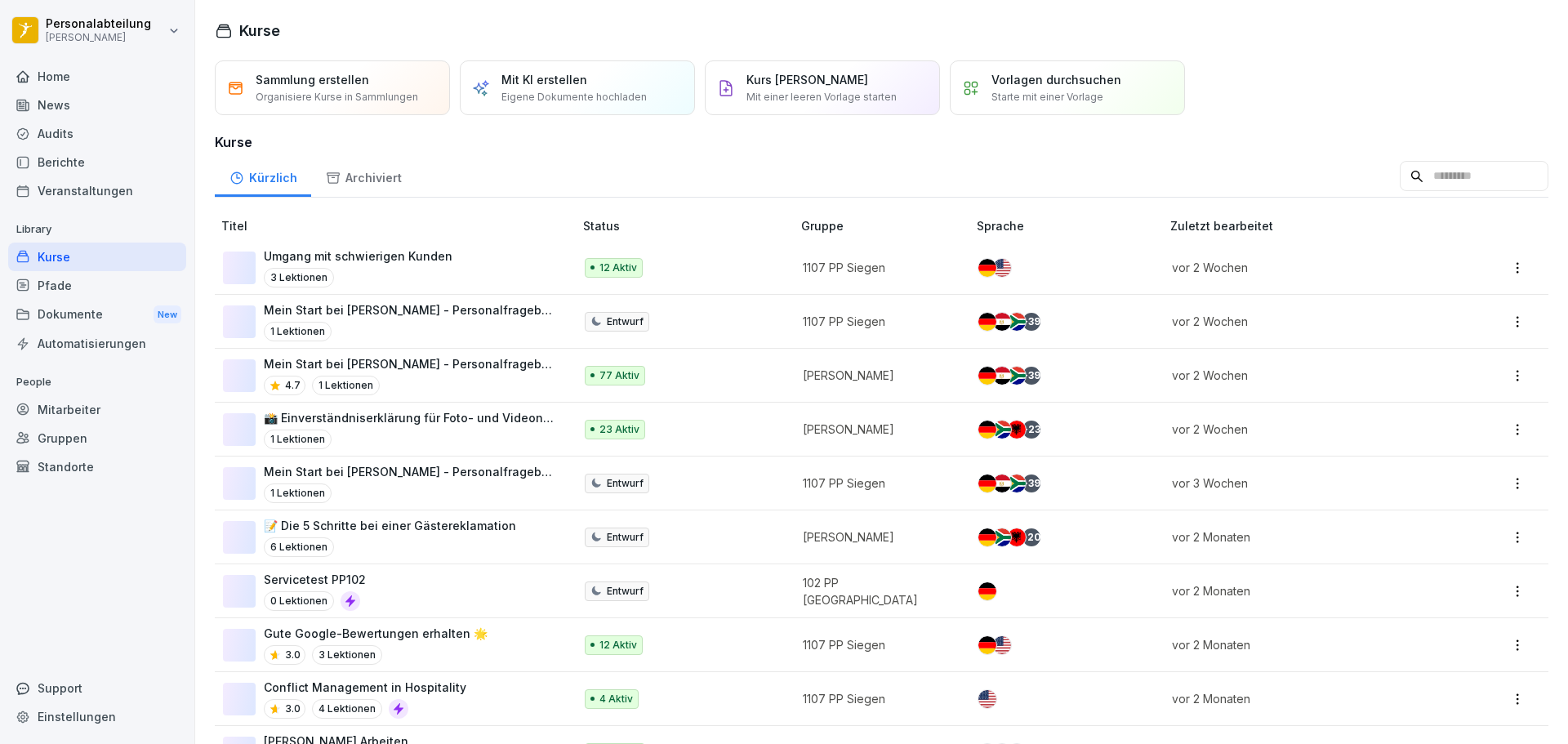
click at [378, 365] on p "Mein Start bei [PERSON_NAME] - Personalfragebogen" at bounding box center [411, 364] width 293 height 17
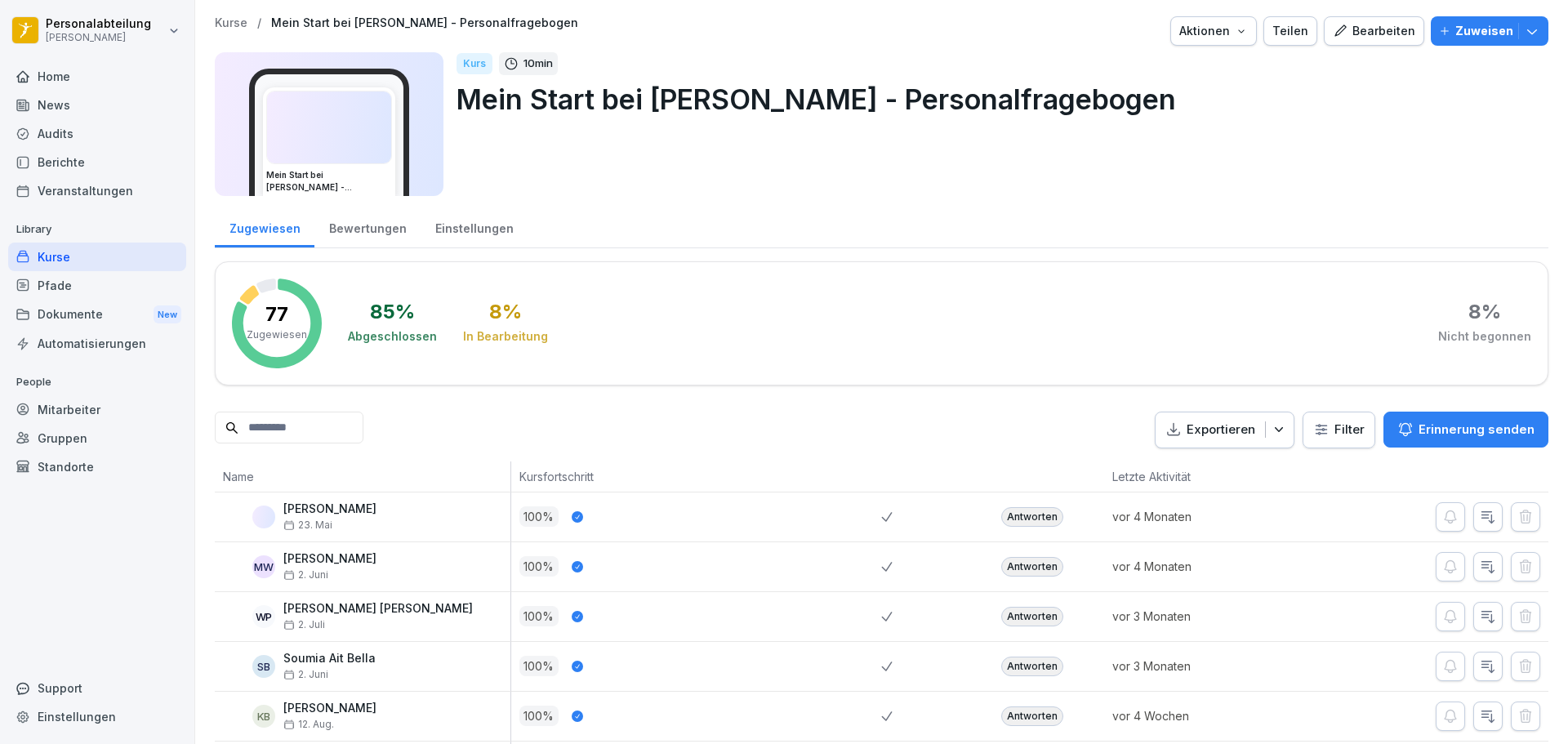
click at [313, 432] on input at bounding box center [289, 427] width 148 height 32
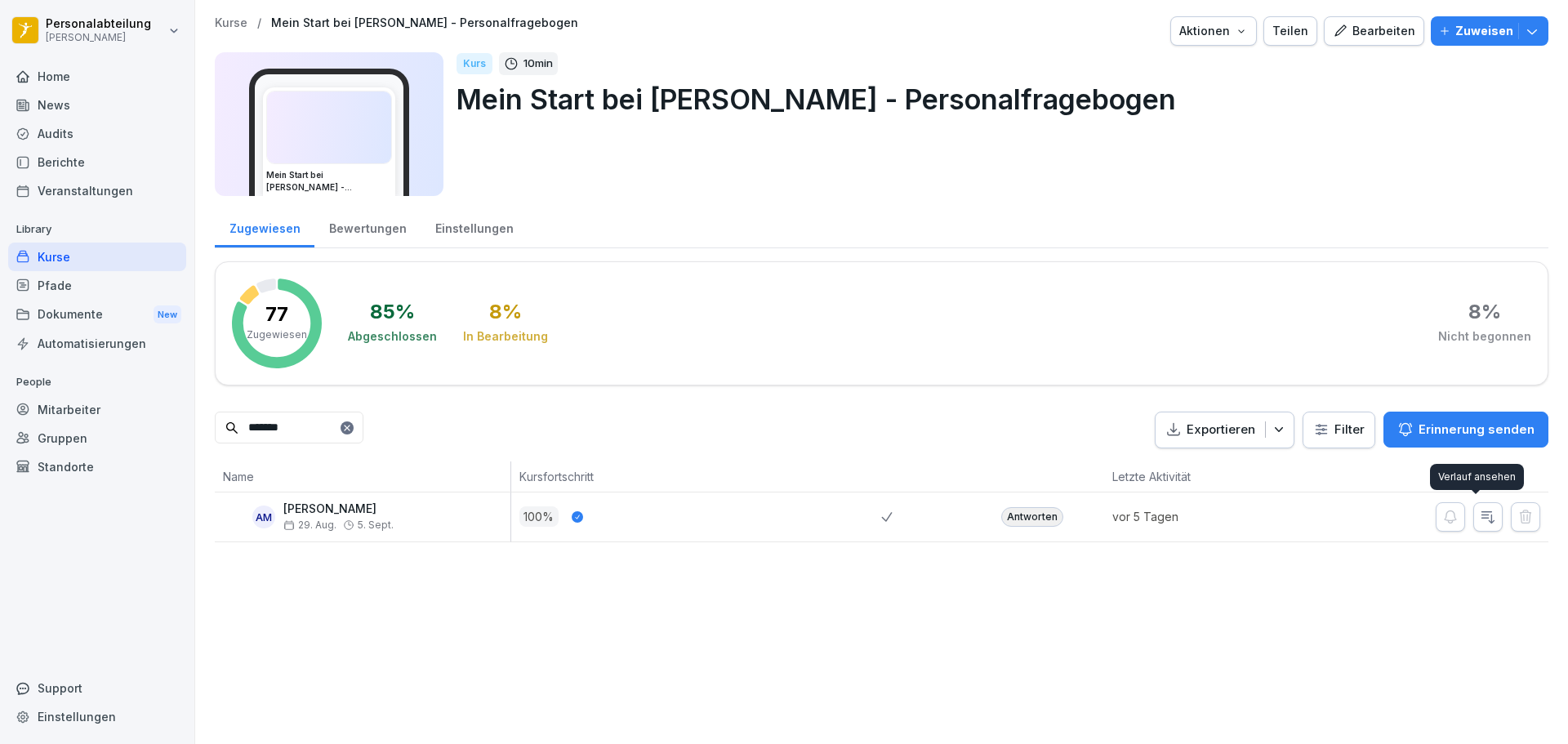
type input "*******"
click at [1483, 521] on icon "button" at bounding box center [1487, 517] width 16 height 16
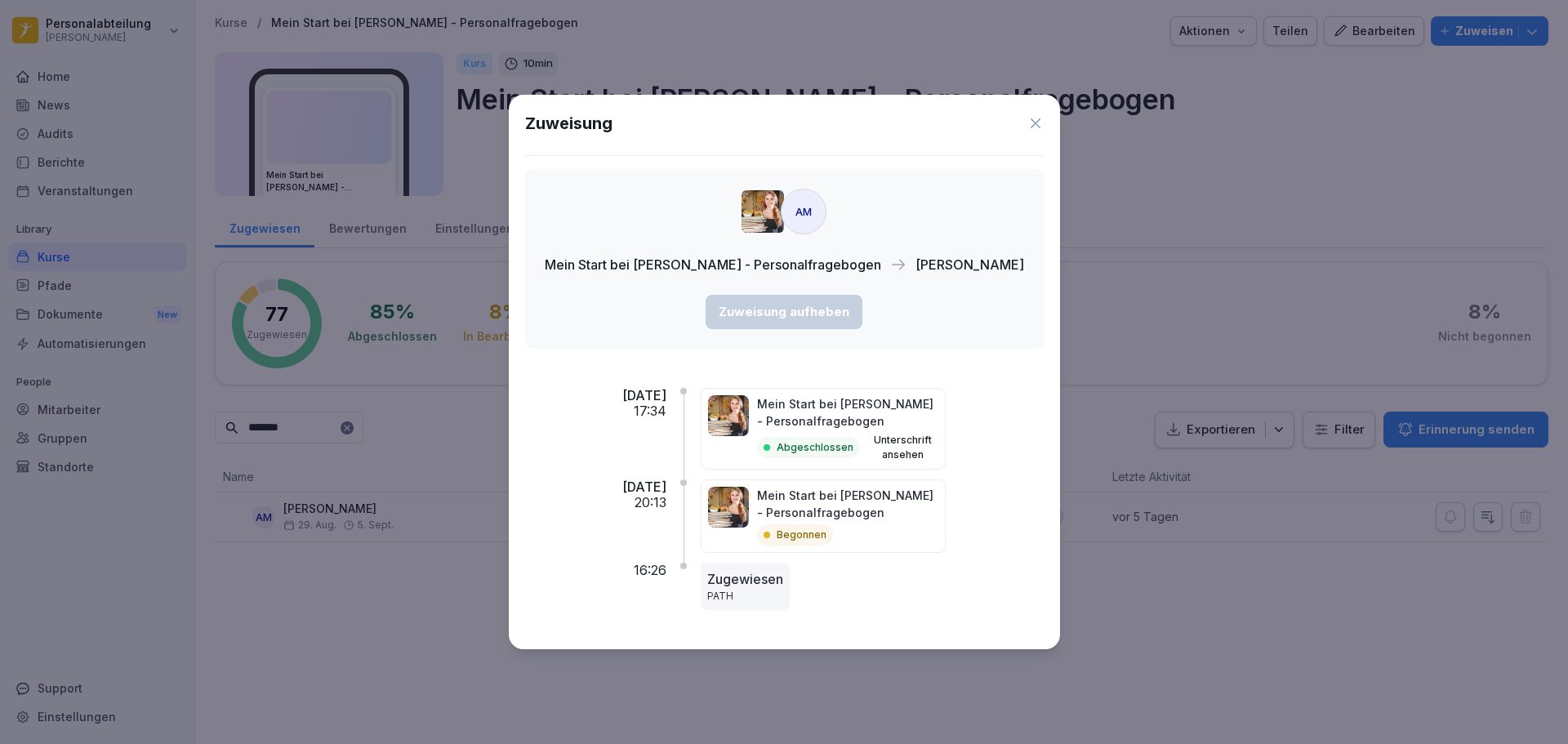
click at [854, 411] on p "Mein Start bei [PERSON_NAME] - Personalfragebogen" at bounding box center [848, 411] width 181 height 34
click at [827, 531] on p "Begonnen" at bounding box center [801, 535] width 49 height 15
click at [850, 431] on div "Mein Start bei Peter Pane - Personalfragebogen Abgeschlossen Unterschrift anseh…" at bounding box center [848, 428] width 181 height 67
click at [850, 430] on div "Mein Start bei Peter Pane - Personalfragebogen Abgeschlossen Unterschrift anseh…" at bounding box center [848, 428] width 181 height 67
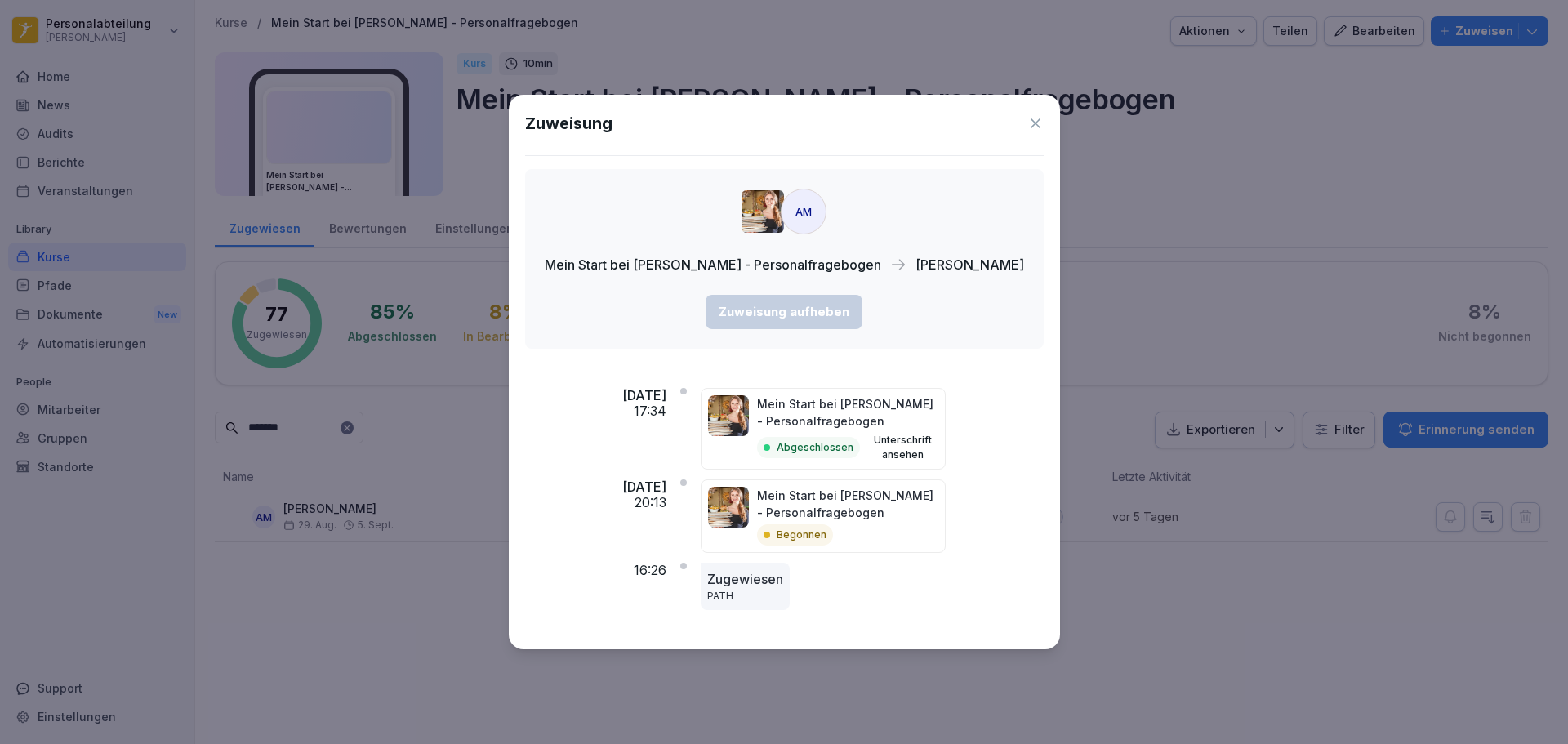
click at [1027, 123] on icon at bounding box center [1036, 124] width 16 height 16
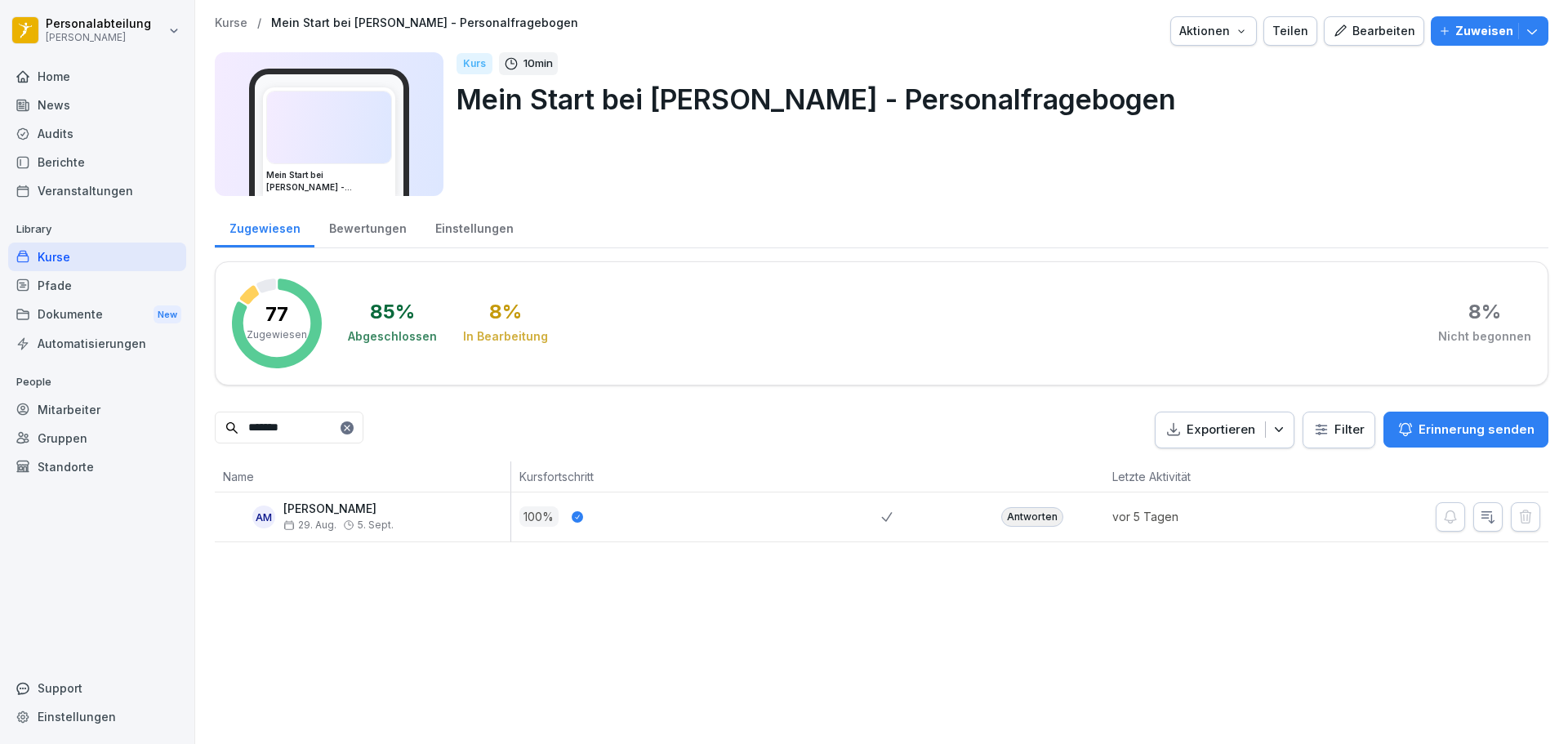
click at [557, 522] on div "100 %" at bounding box center [701, 516] width 363 height 20
click at [1454, 512] on div at bounding box center [1491, 517] width 113 height 29
click at [1479, 519] on icon "button" at bounding box center [1487, 517] width 16 height 16
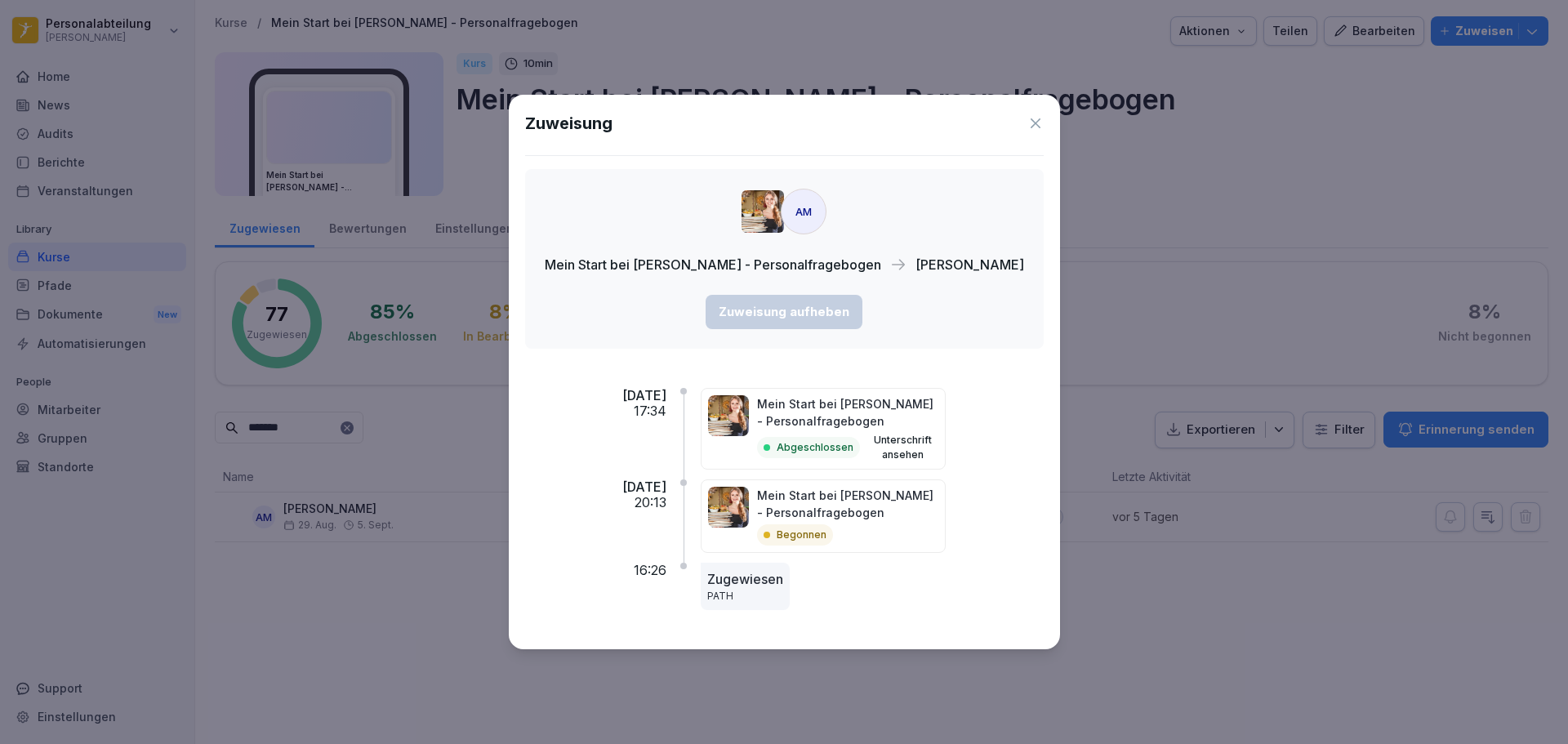
click at [666, 407] on p "17:34" at bounding box center [650, 410] width 33 height 16
click at [833, 423] on p "Mein Start bei [PERSON_NAME] - Personalfragebogen" at bounding box center [848, 411] width 181 height 34
click at [938, 446] on button "Unterschrift ansehen" at bounding box center [902, 447] width 71 height 29
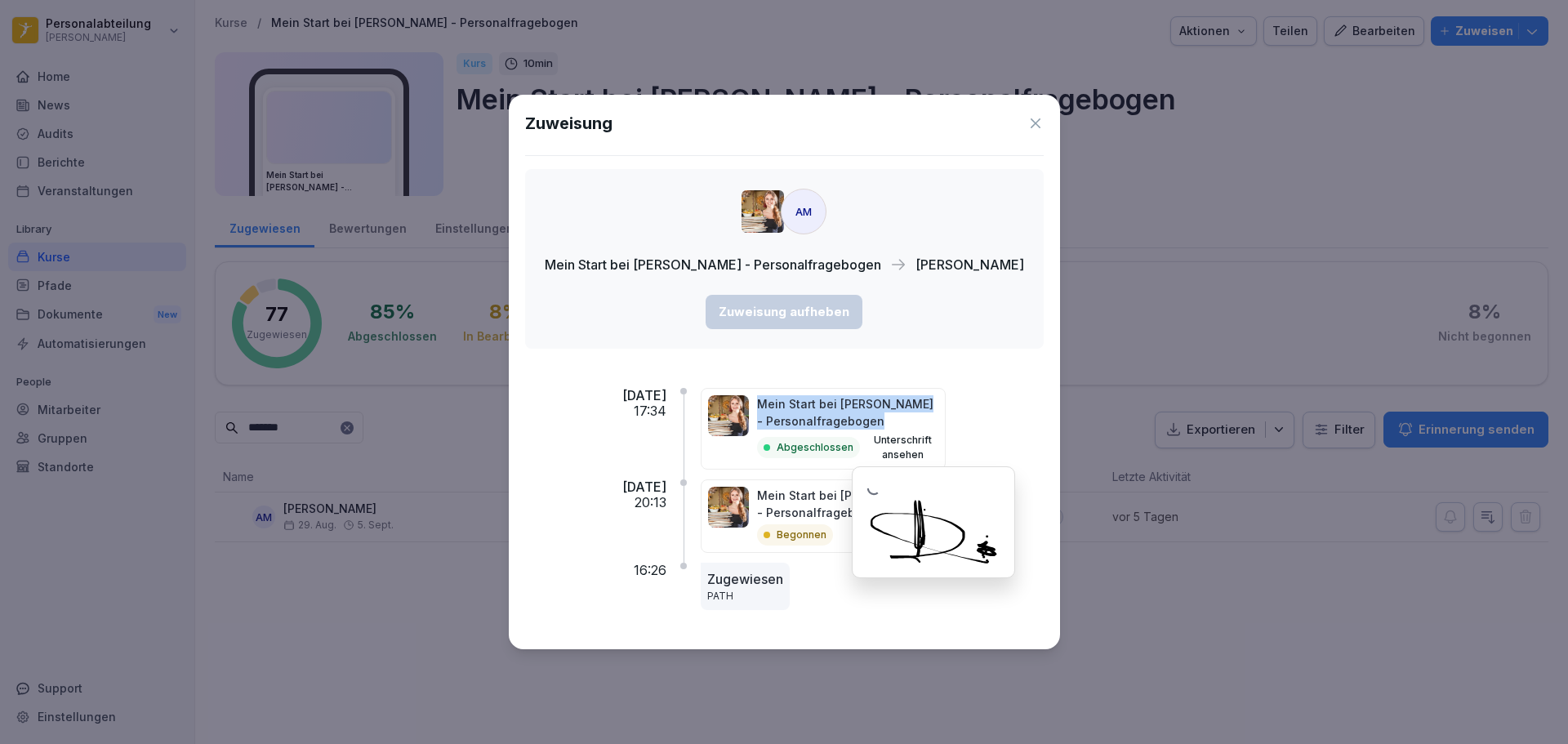
click at [938, 446] on button "Unterschrift ansehen" at bounding box center [902, 447] width 71 height 29
click at [936, 450] on button "Unterschrift ansehen" at bounding box center [902, 447] width 71 height 29
click at [842, 449] on p "Abgeschlossen" at bounding box center [815, 447] width 77 height 15
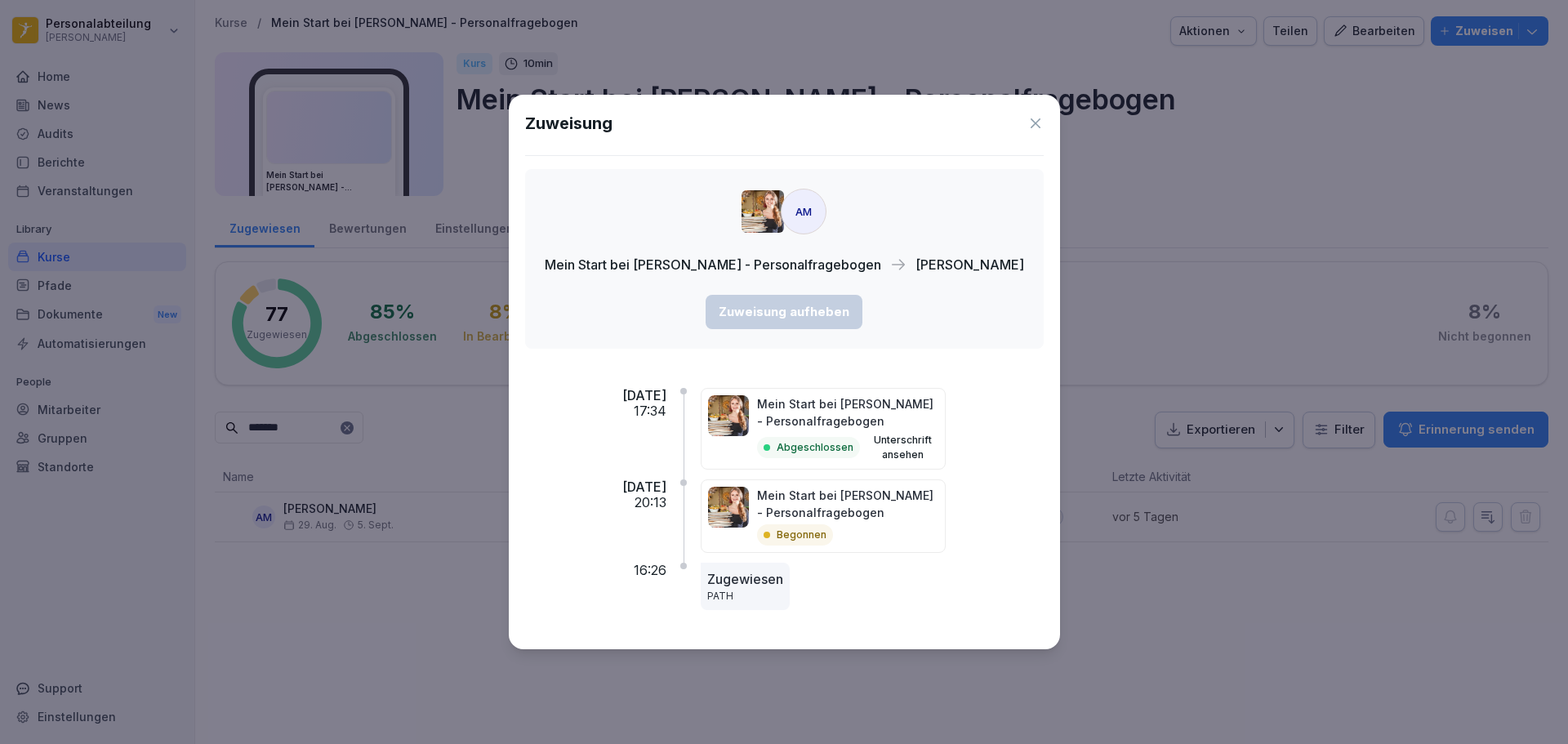
click at [783, 416] on div "Mein Start bei Peter Pane - Personalfragebogen Abgeschlossen Unterschrift anseh…" at bounding box center [822, 428] width 245 height 82
click at [839, 509] on p "Mein Start bei [PERSON_NAME] - Personalfragebogen" at bounding box center [848, 503] width 181 height 34
click at [827, 531] on p "Begonnen" at bounding box center [801, 535] width 49 height 15
click at [767, 589] on p "PATH" at bounding box center [745, 596] width 76 height 15
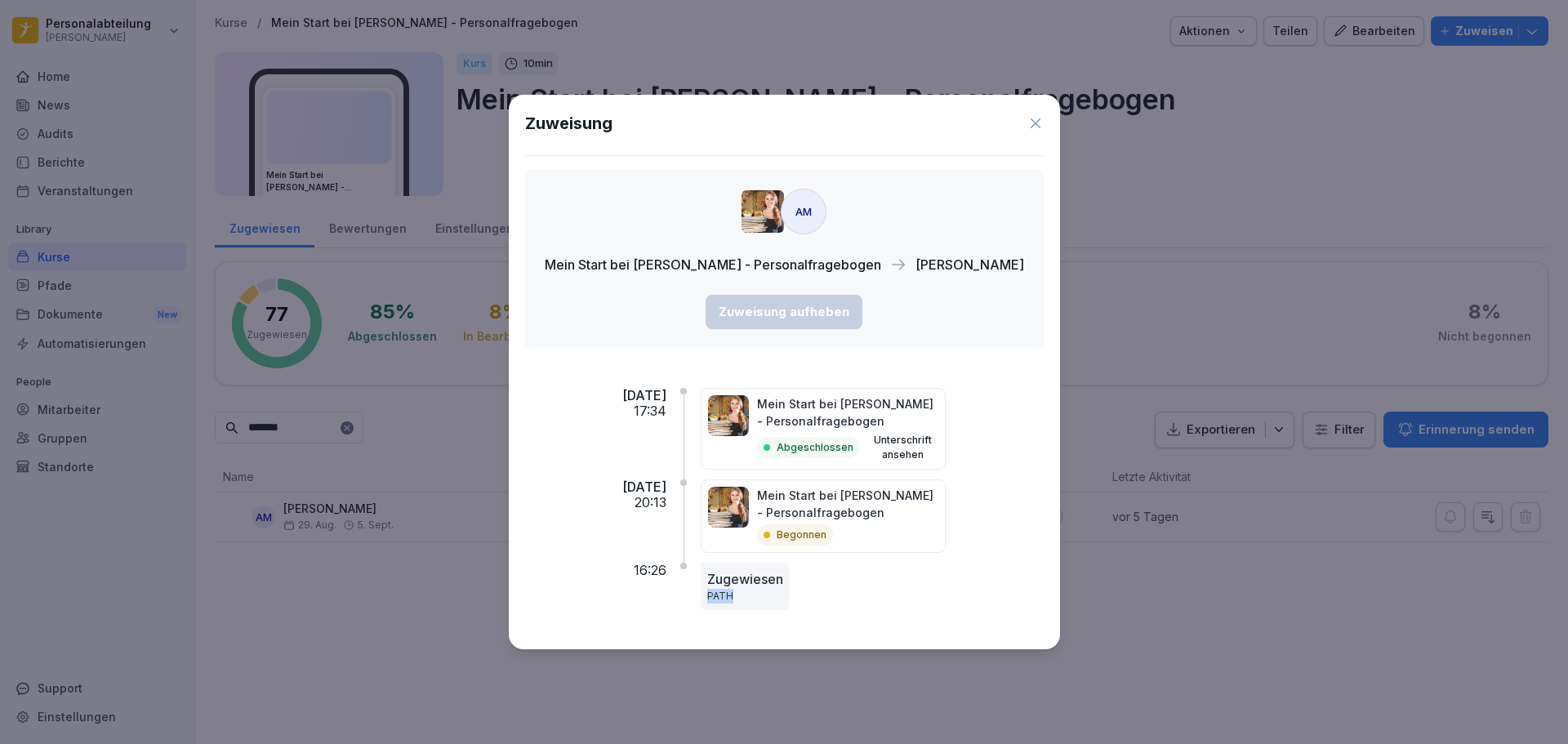
click at [767, 589] on p "PATH" at bounding box center [745, 596] width 76 height 15
click at [1027, 124] on icon at bounding box center [1036, 124] width 16 height 16
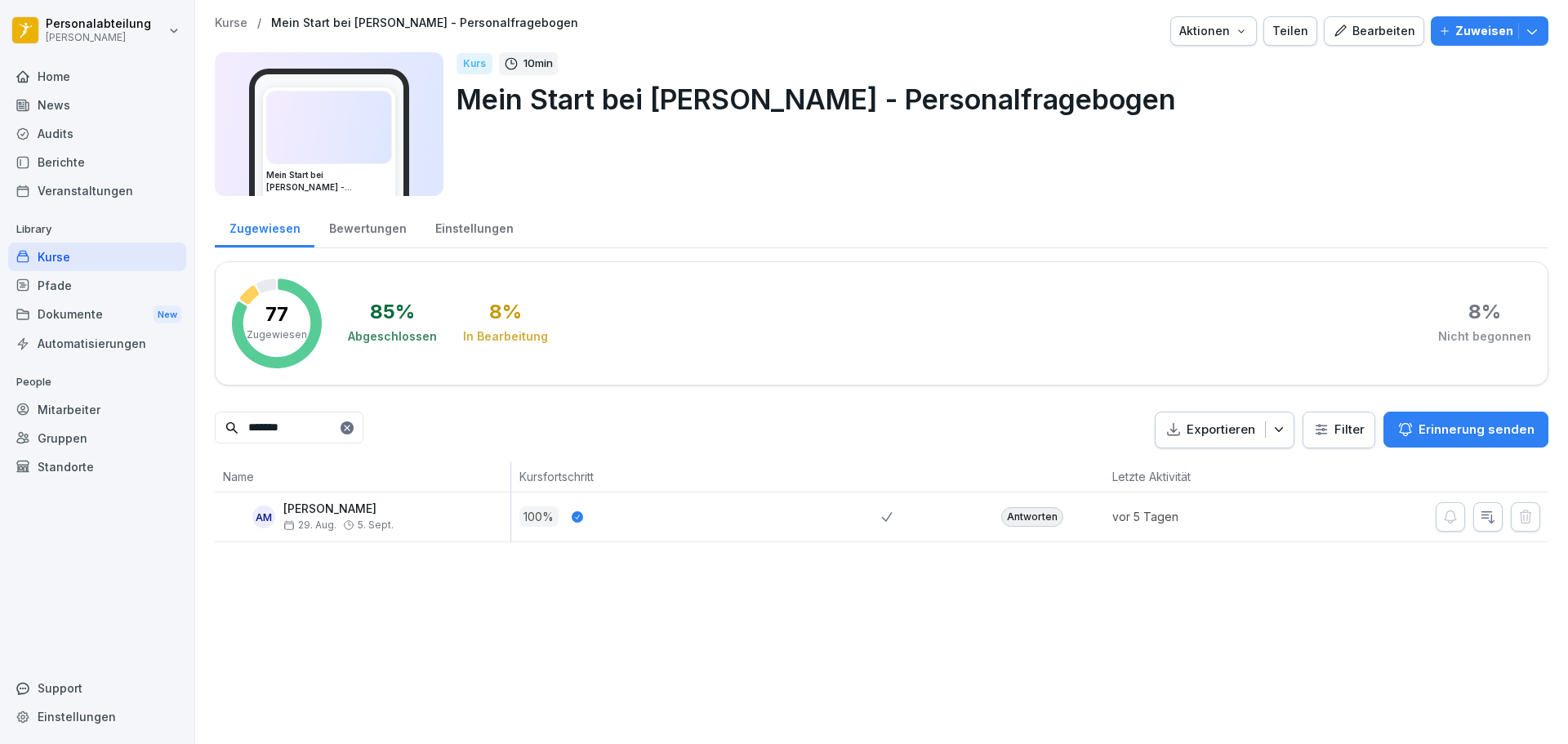
click at [827, 81] on p "Mein Start bei [PERSON_NAME] - Personalfragebogen" at bounding box center [995, 99] width 1079 height 41
click at [328, 525] on span "29. Aug." at bounding box center [310, 525] width 53 height 11
click at [260, 515] on div "AM" at bounding box center [263, 516] width 23 height 23
click at [298, 507] on p "[PERSON_NAME]" at bounding box center [338, 509] width 110 height 14
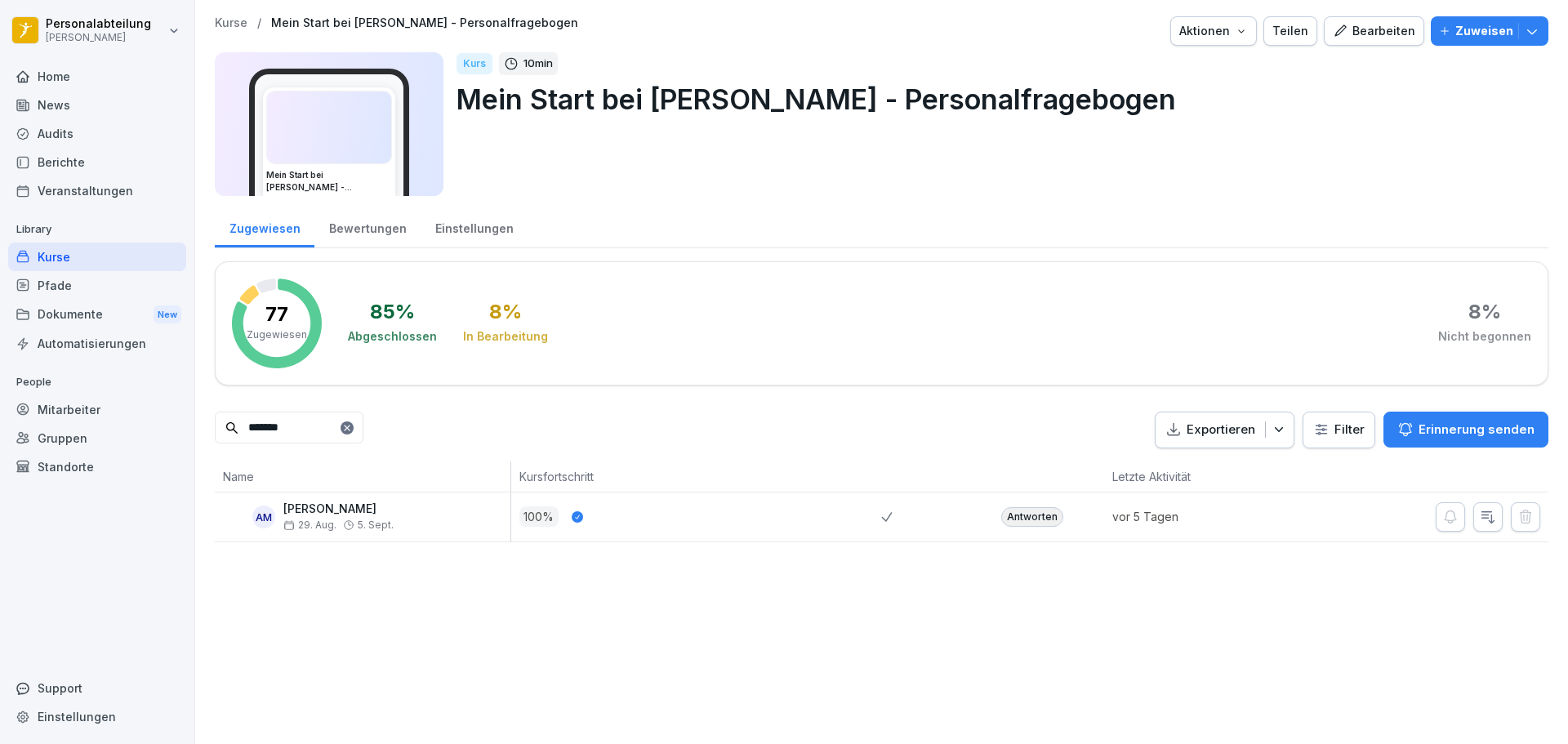
click at [1025, 517] on div "Antworten" at bounding box center [1032, 516] width 62 height 19
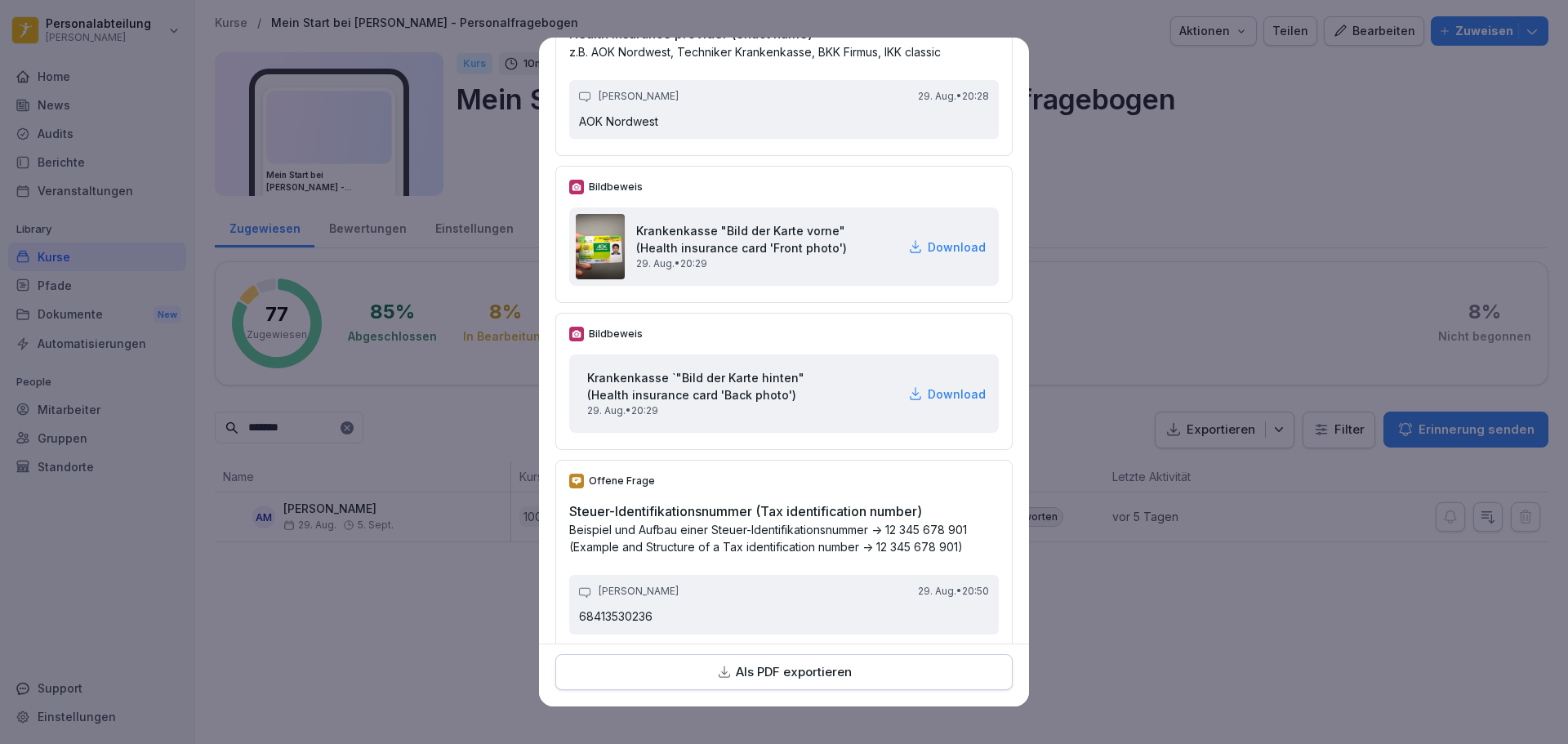
scroll to position [2775, 0]
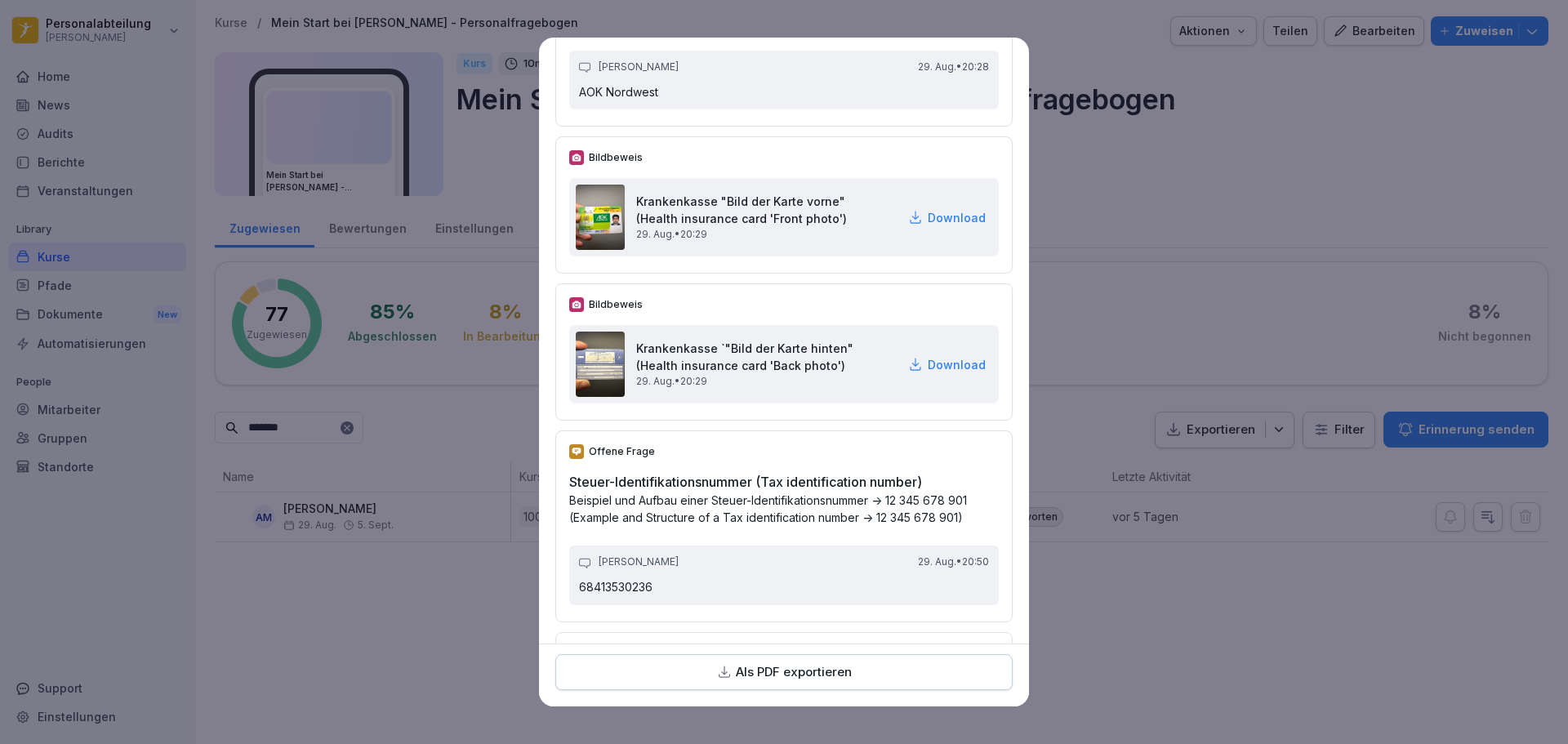
click at [773, 668] on p "Als PDF exportieren" at bounding box center [794, 672] width 116 height 18
